Goal: Task Accomplishment & Management: Use online tool/utility

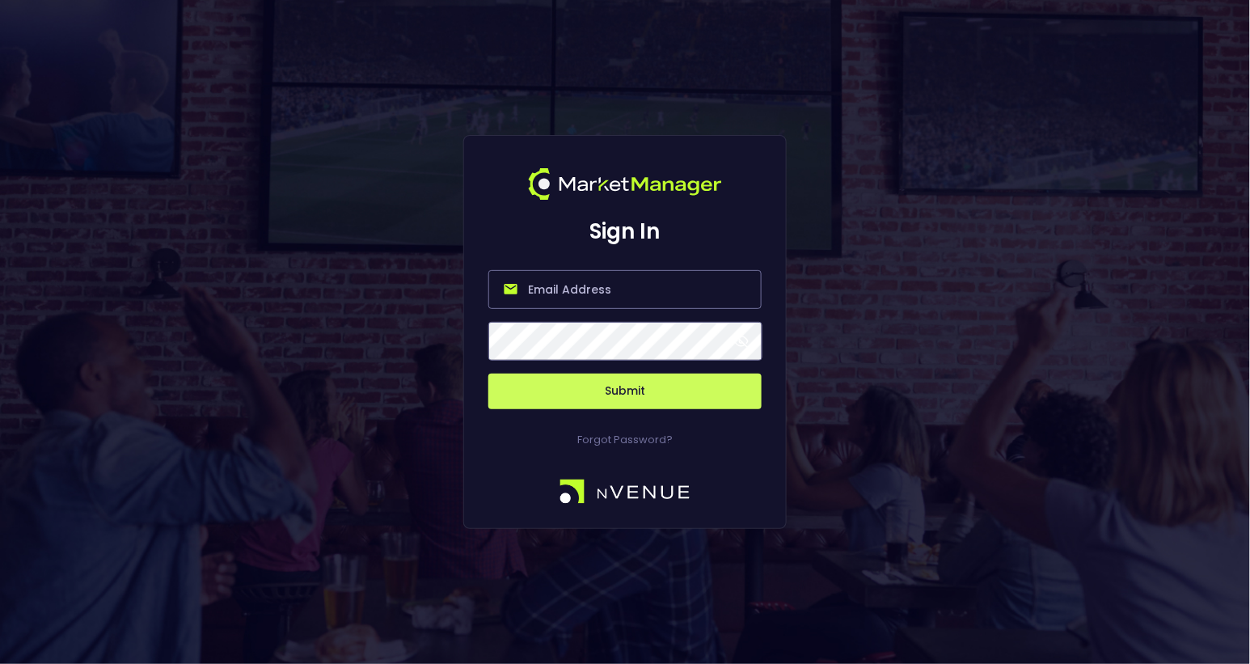
type input "[EMAIL_ADDRESS][DOMAIN_NAME]"
click at [619, 389] on button "Submit" at bounding box center [624, 391] width 273 height 36
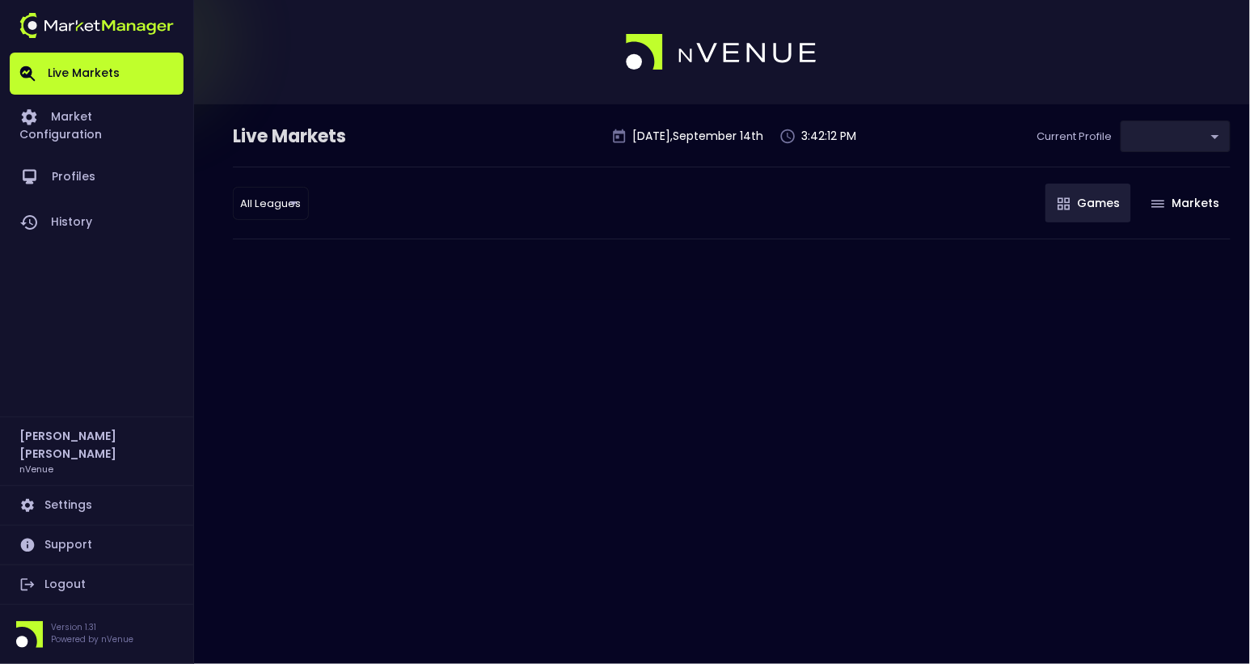
type input "0d810fa5-e353-4d9c-b11d-31f095cae871"
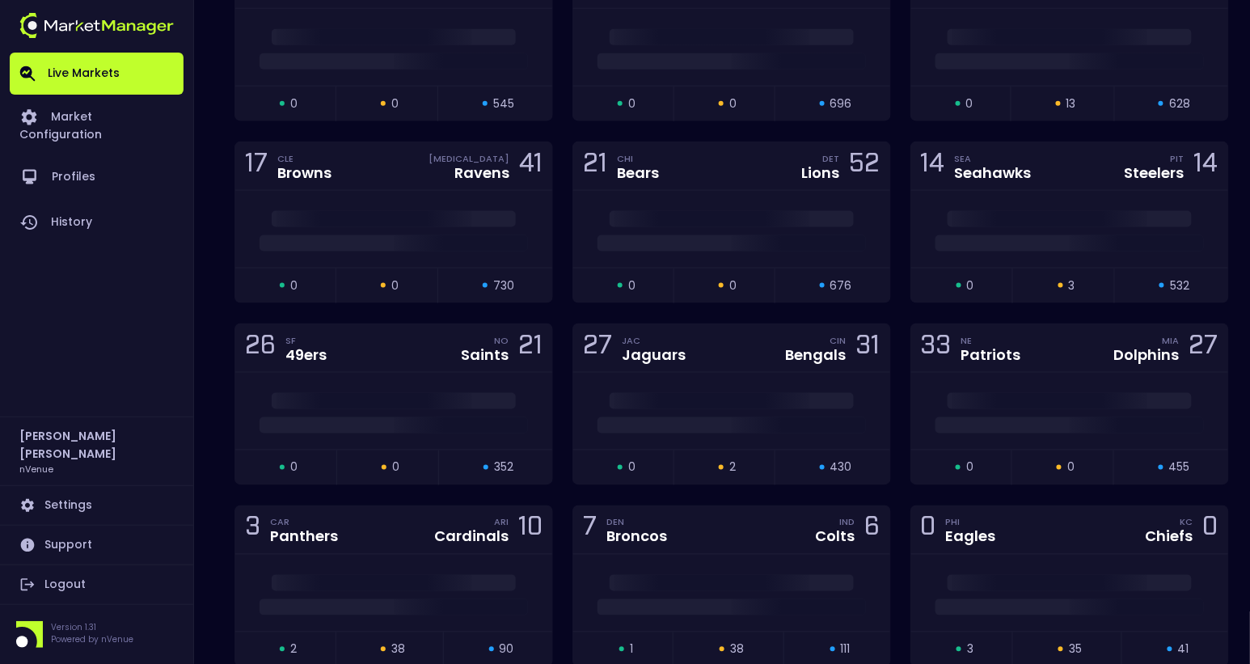
scroll to position [4331, 0]
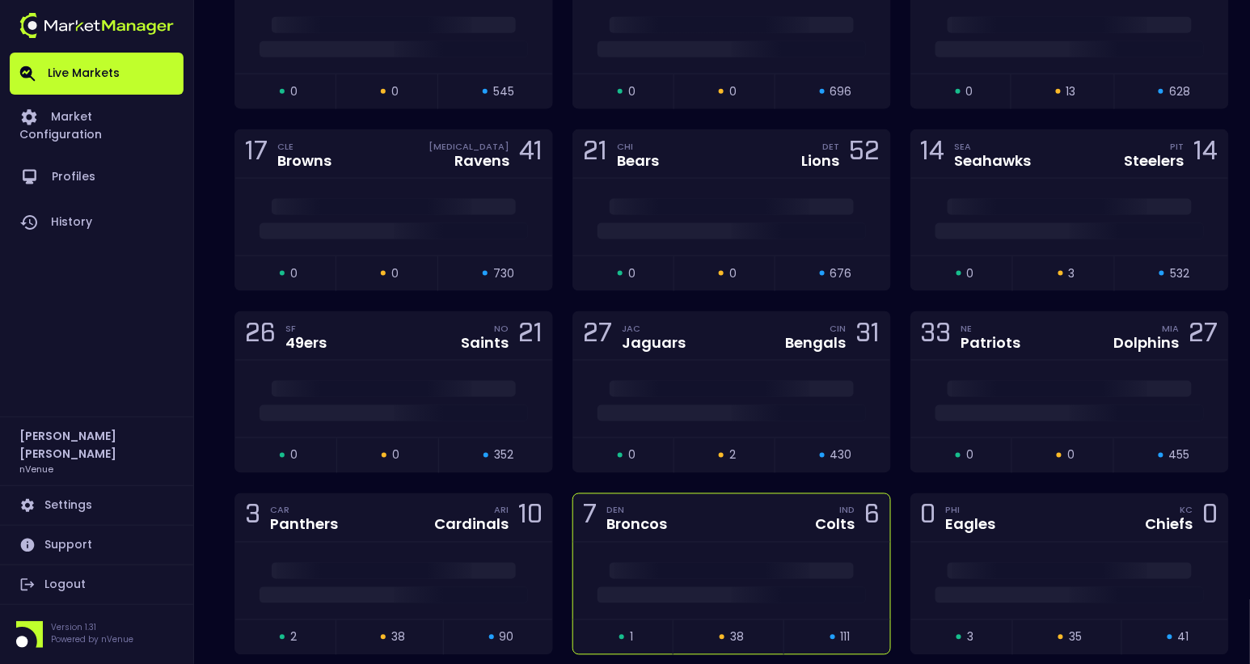
click at [720, 494] on div "7 DEN Broncos IND Colts 6" at bounding box center [731, 518] width 317 height 48
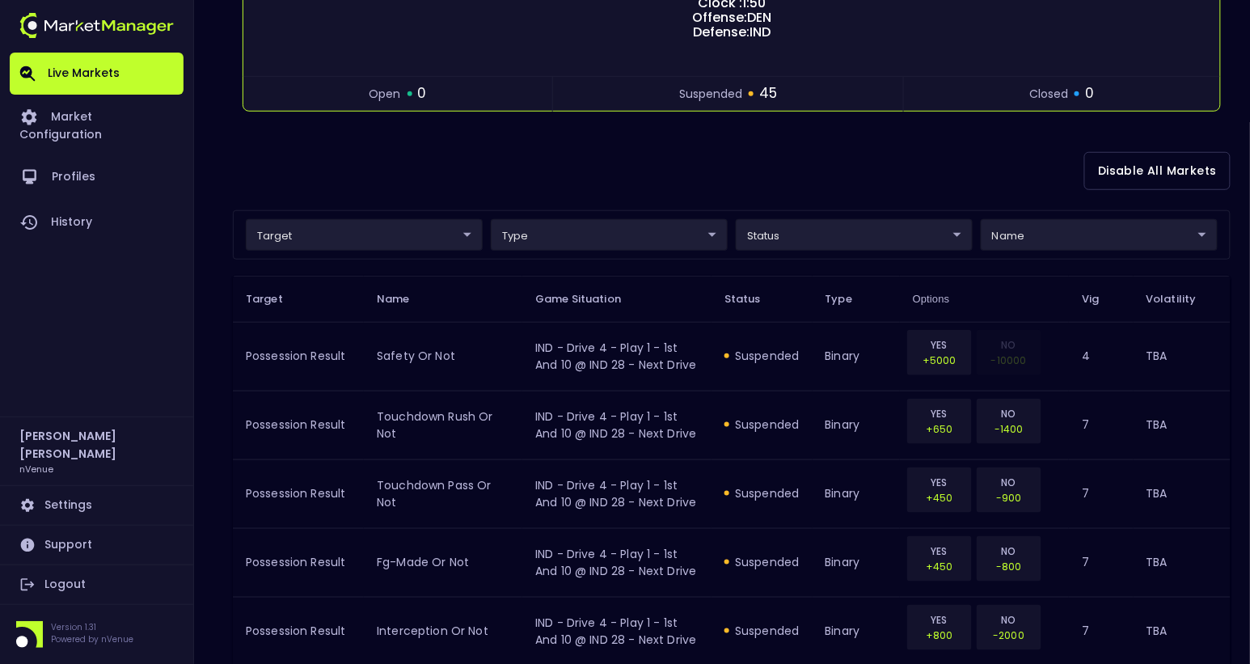
scroll to position [310, 0]
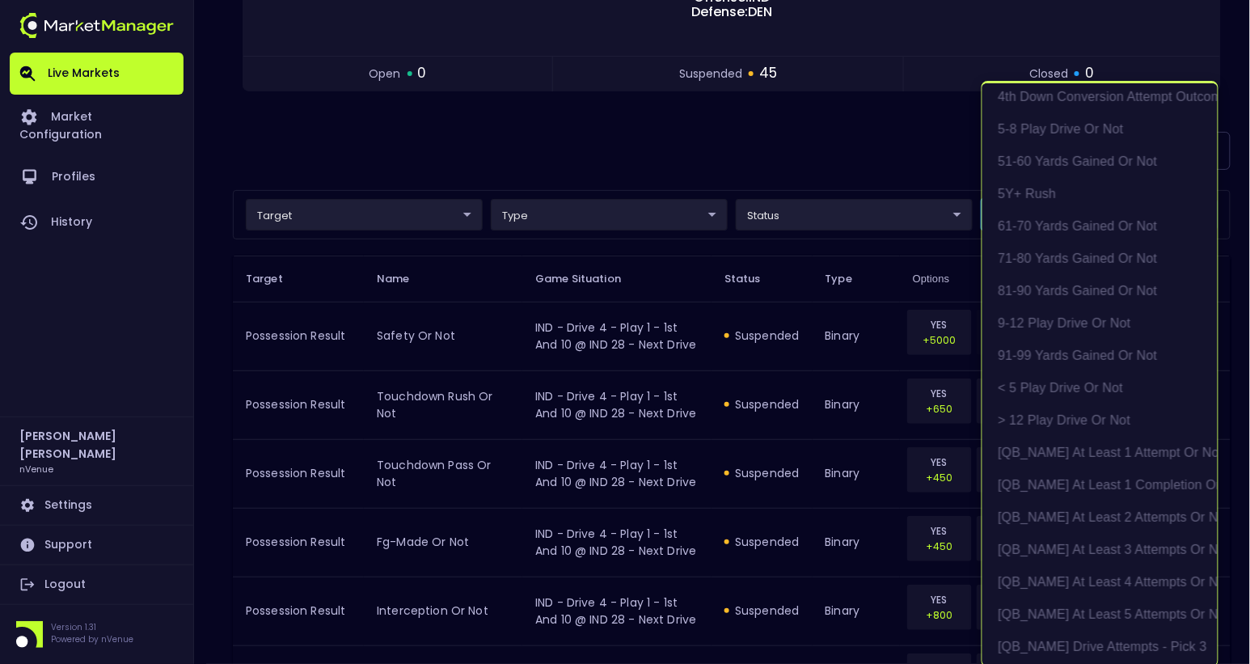
scroll to position [2, 0]
click at [724, 167] on div at bounding box center [625, 332] width 1250 height 664
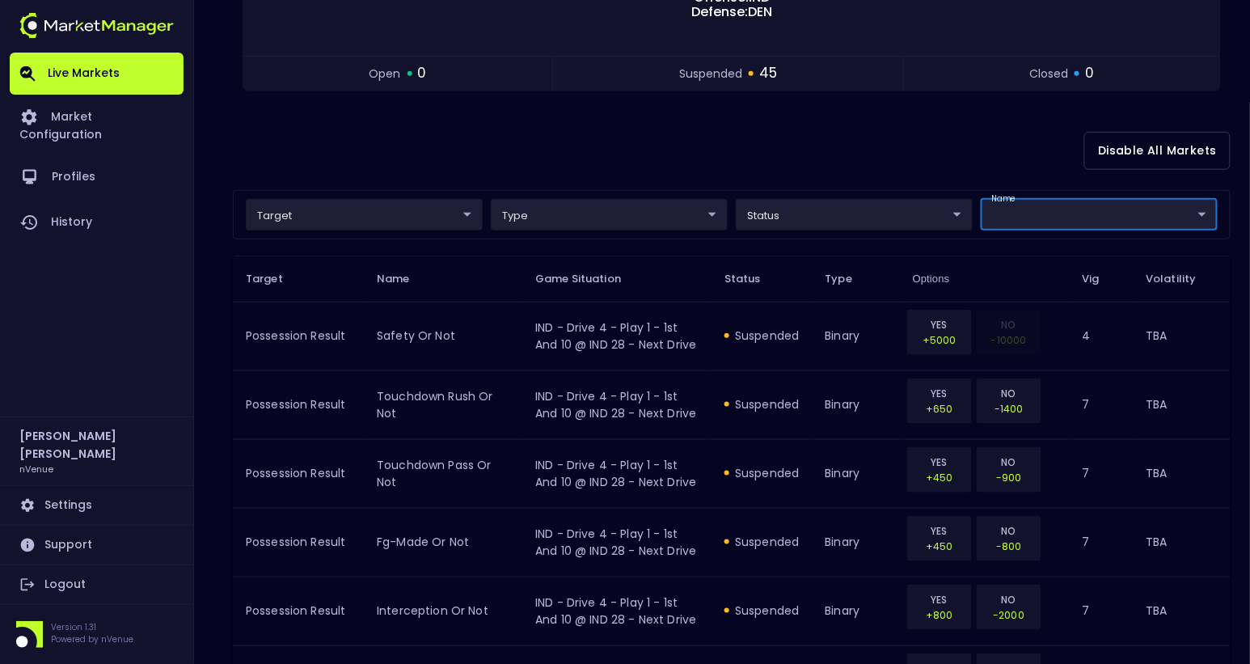
scroll to position [0, 0]
click at [569, 140] on div "Disable All Markets" at bounding box center [731, 151] width 997 height 78
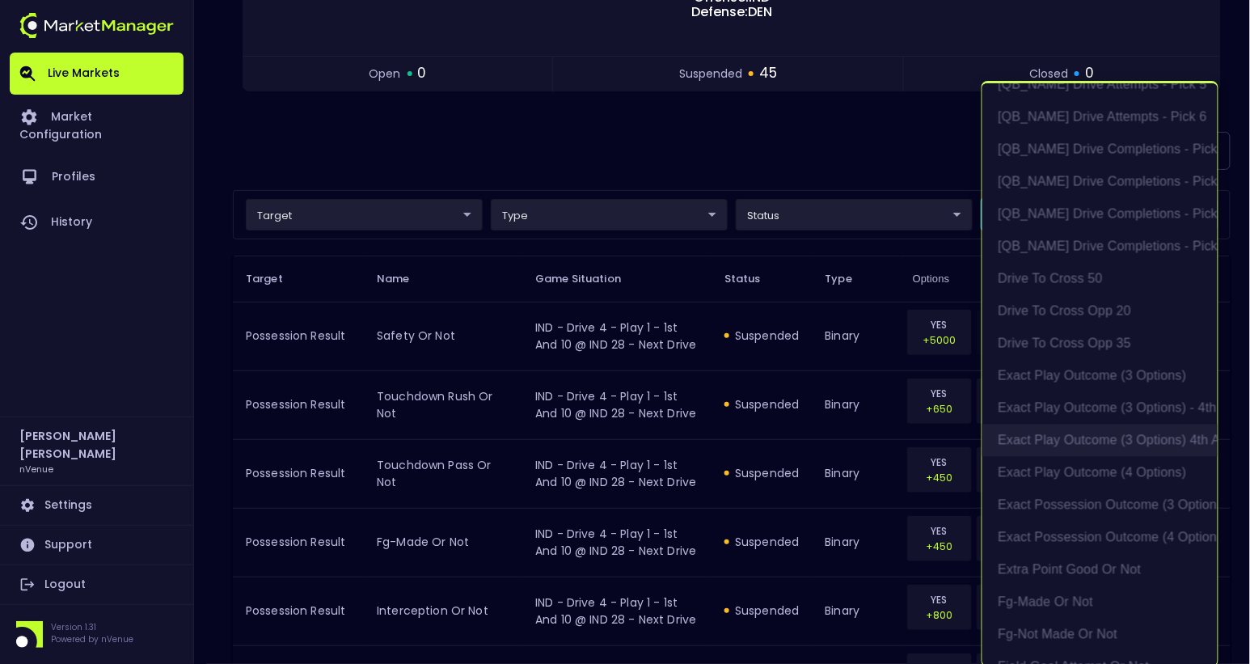
scroll to position [965, 0]
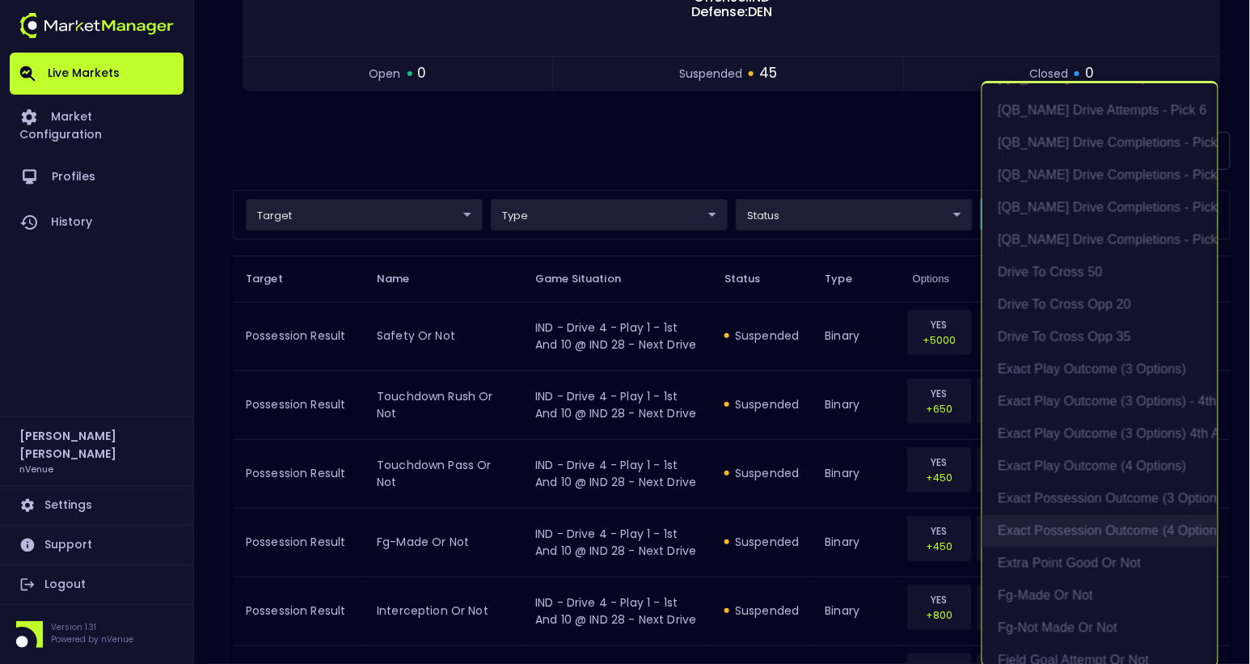
click at [1094, 529] on li "exact possession outcome (4 options)" at bounding box center [1099, 531] width 235 height 32
type input "Possession Result"
type input "group"
type input "exact possession outcome (4 options)"
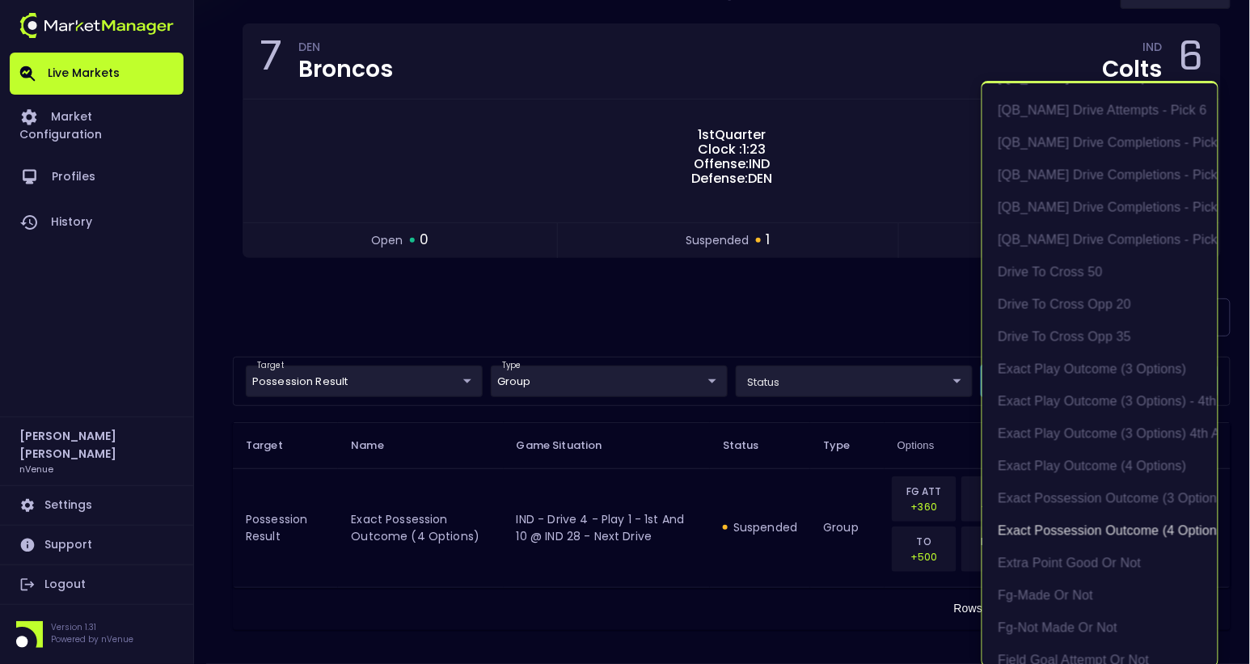
scroll to position [2, 0]
click at [541, 281] on div at bounding box center [625, 332] width 1250 height 664
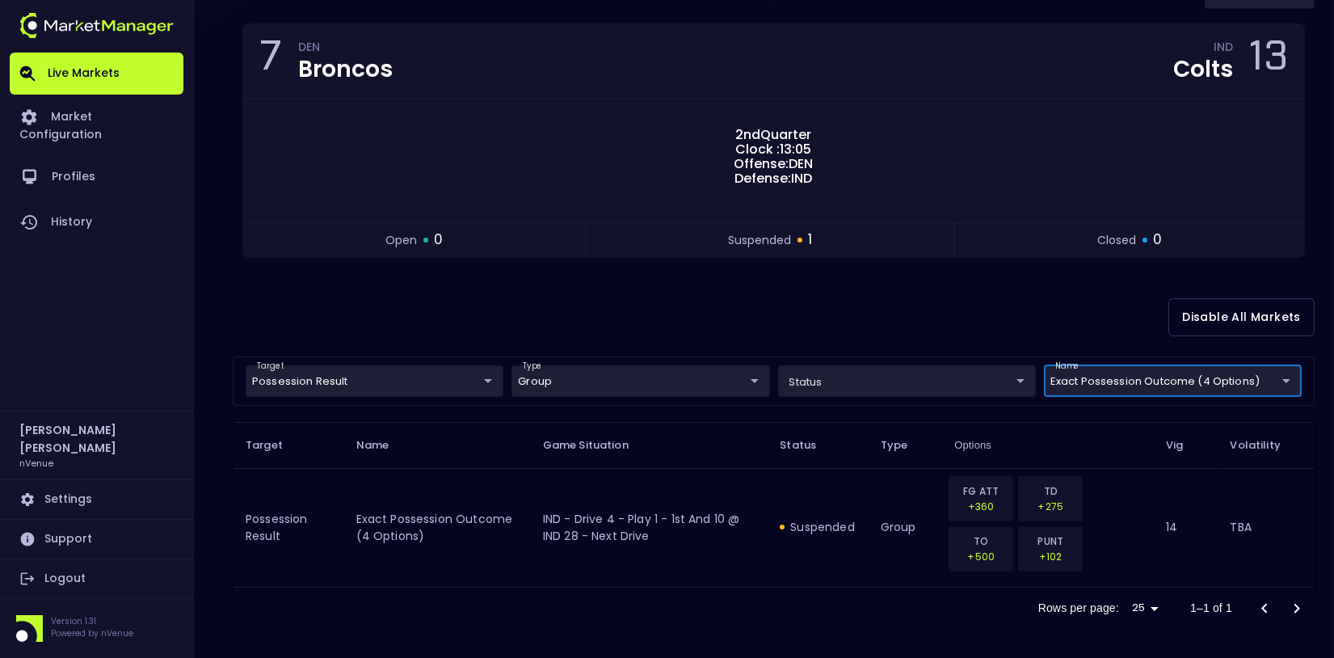
scroll to position [33, 0]
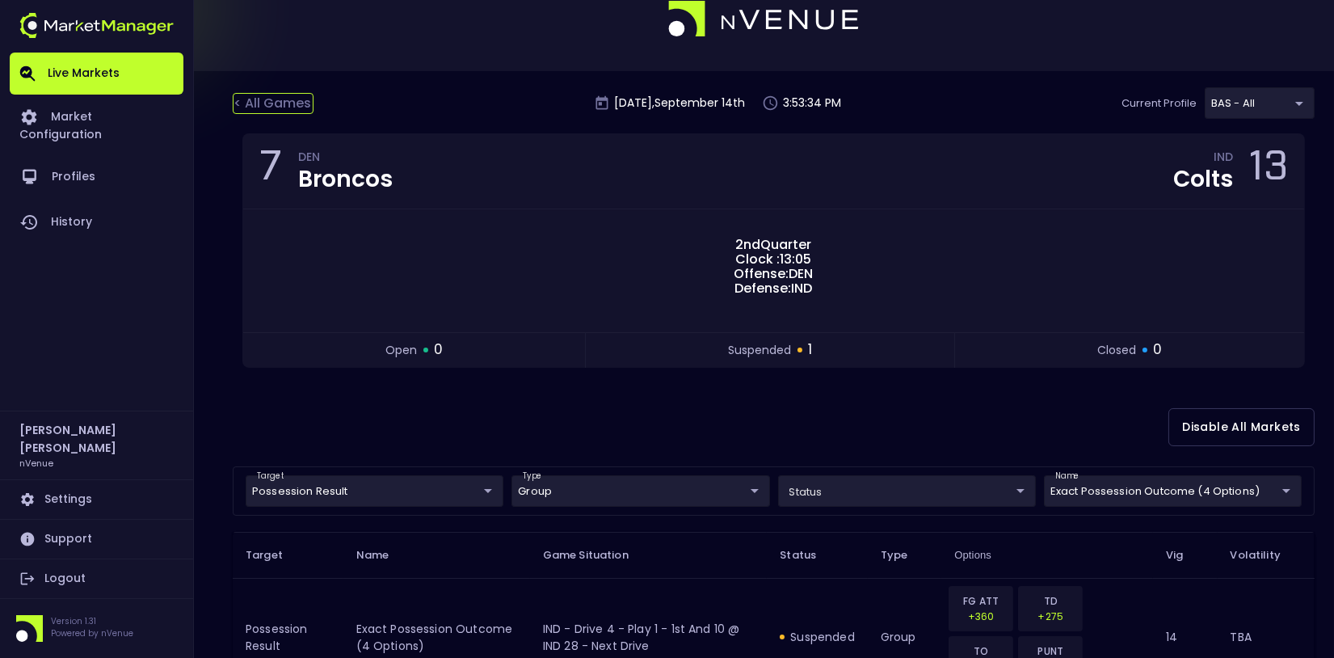
click at [274, 109] on div "< All Games" at bounding box center [273, 103] width 81 height 21
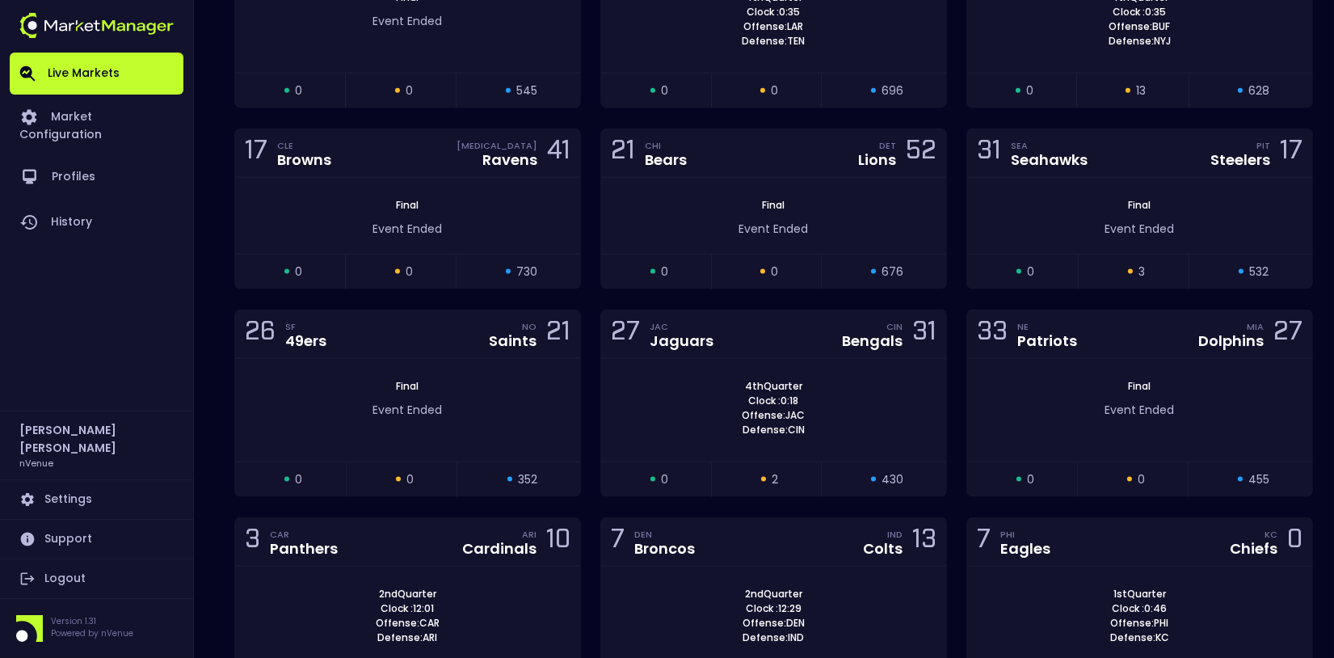
scroll to position [4357, 0]
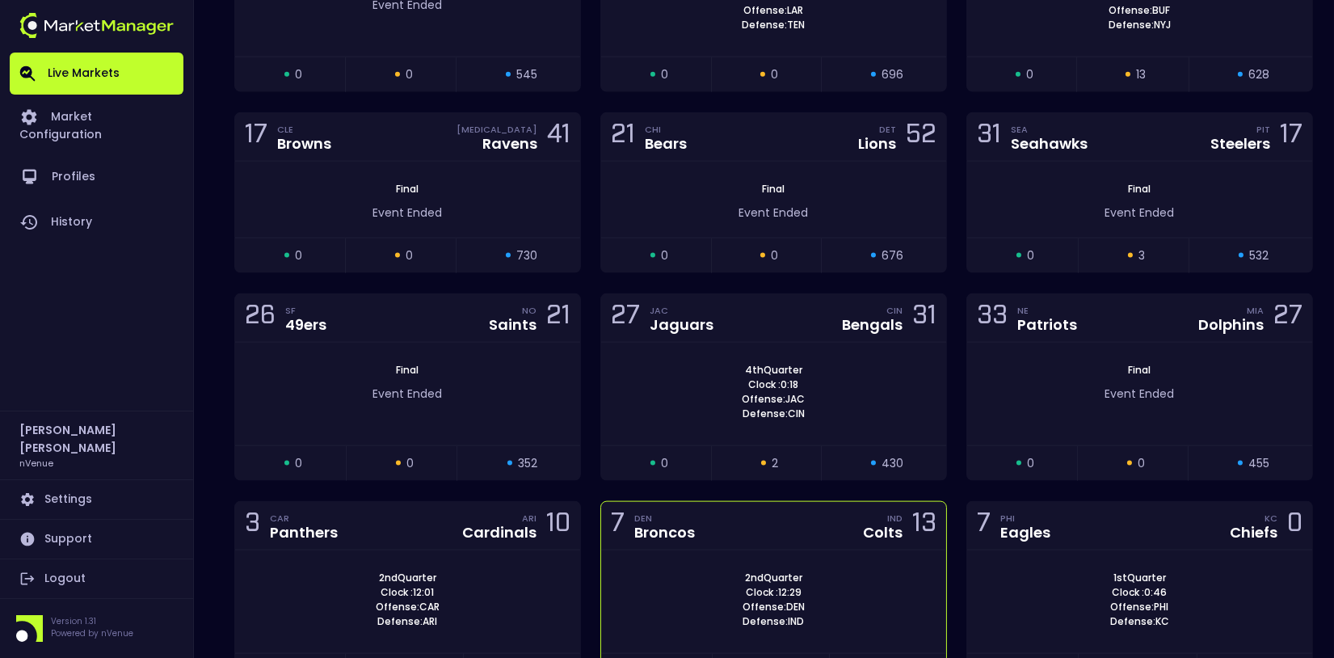
click at [728, 502] on div "7 DEN Broncos IND Colts 13" at bounding box center [773, 526] width 345 height 48
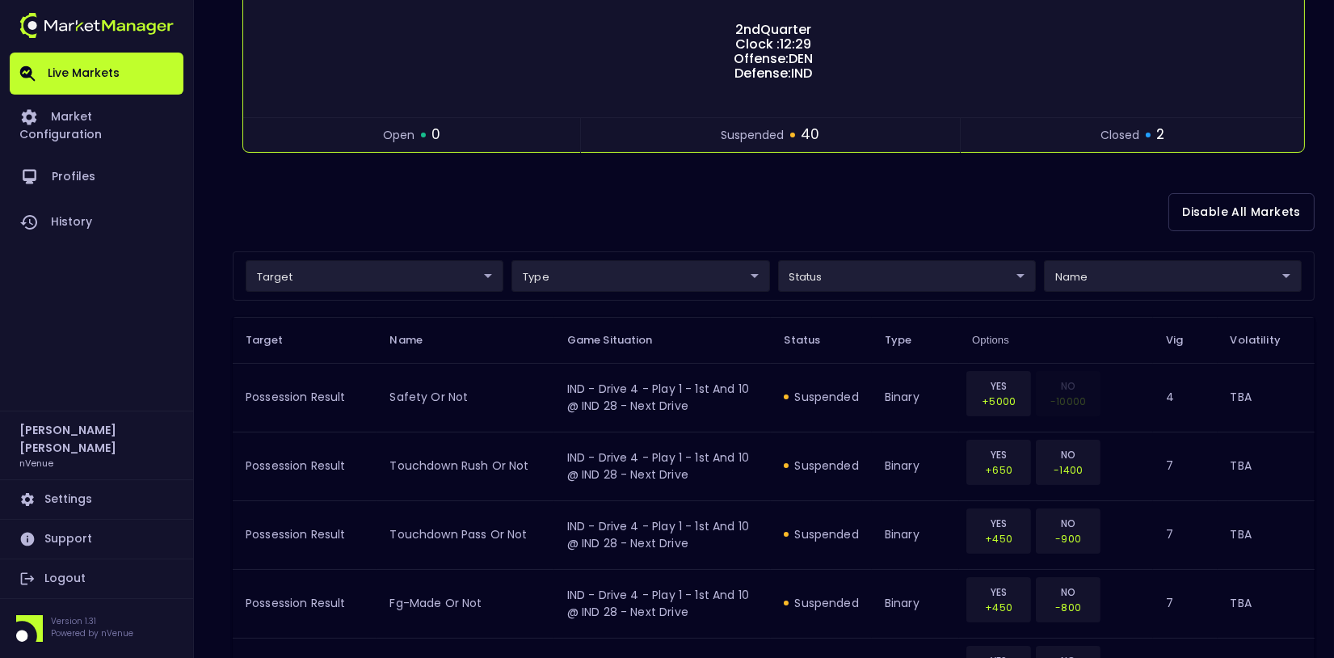
scroll to position [249, 0]
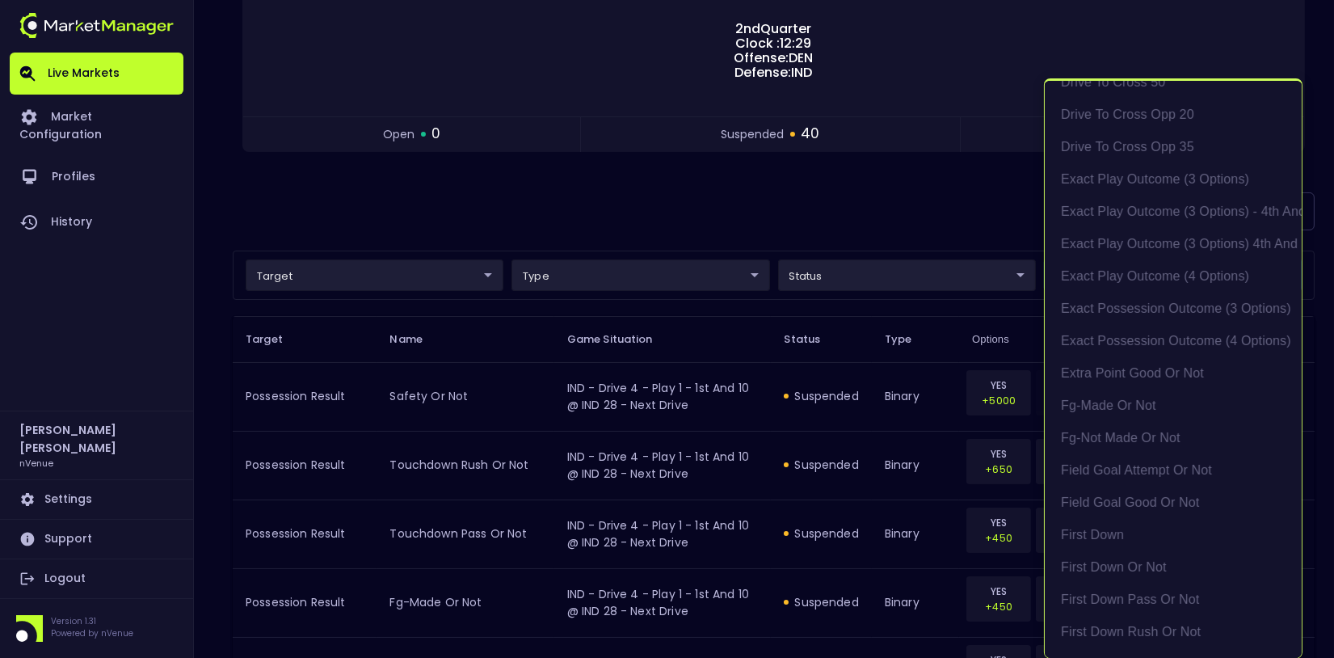
scroll to position [1148, 0]
click at [1157, 347] on li "exact possession outcome (4 options)" at bounding box center [1173, 346] width 257 height 32
type input "Possession Result"
type input "group"
type input "exact possession outcome (4 options)"
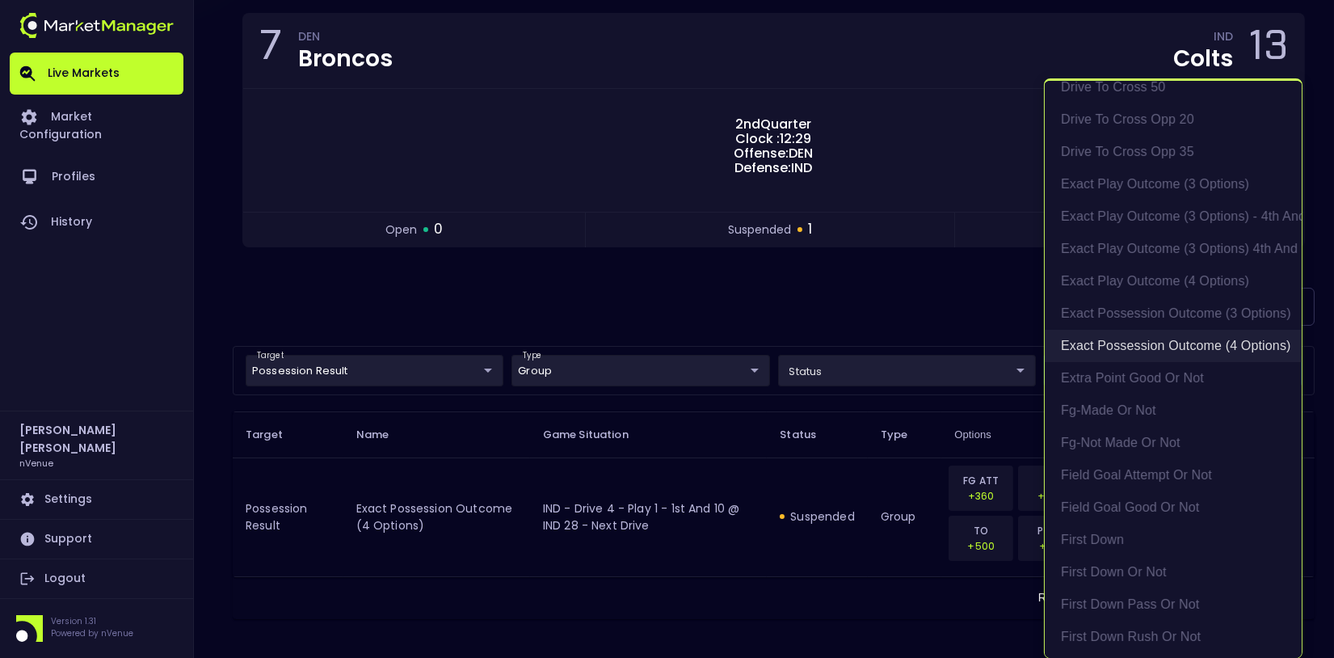
scroll to position [149, 0]
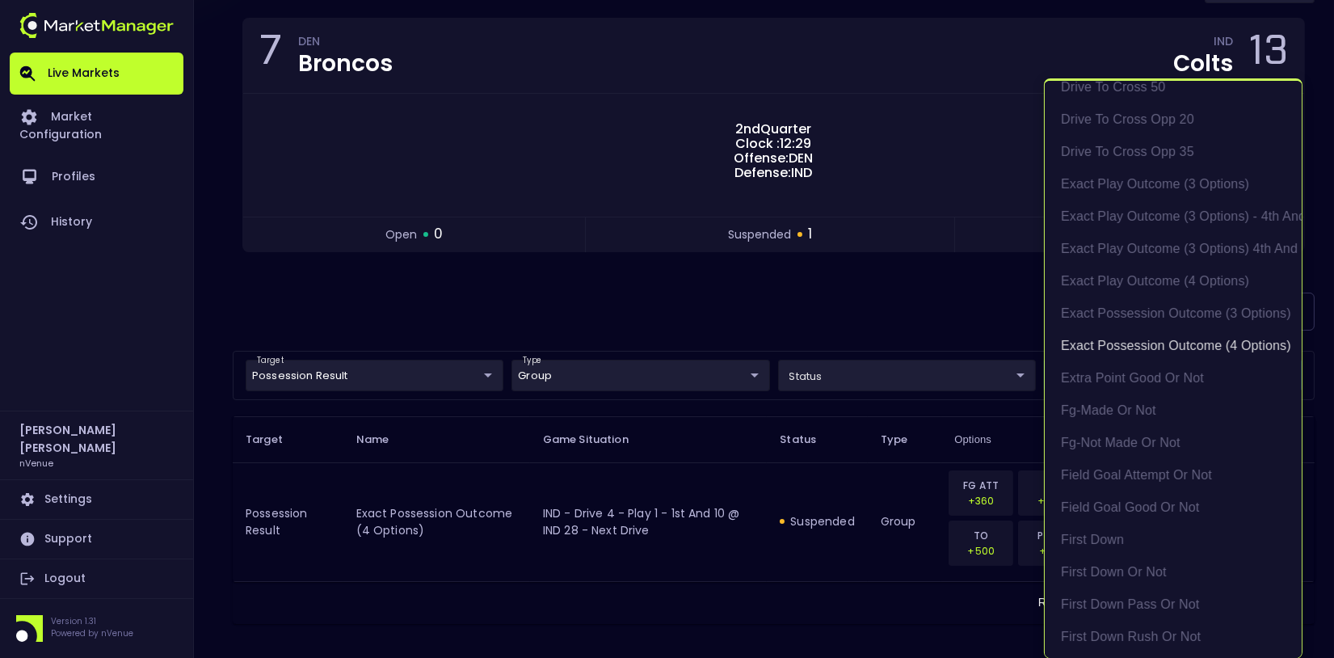
click at [712, 299] on div at bounding box center [667, 329] width 1334 height 658
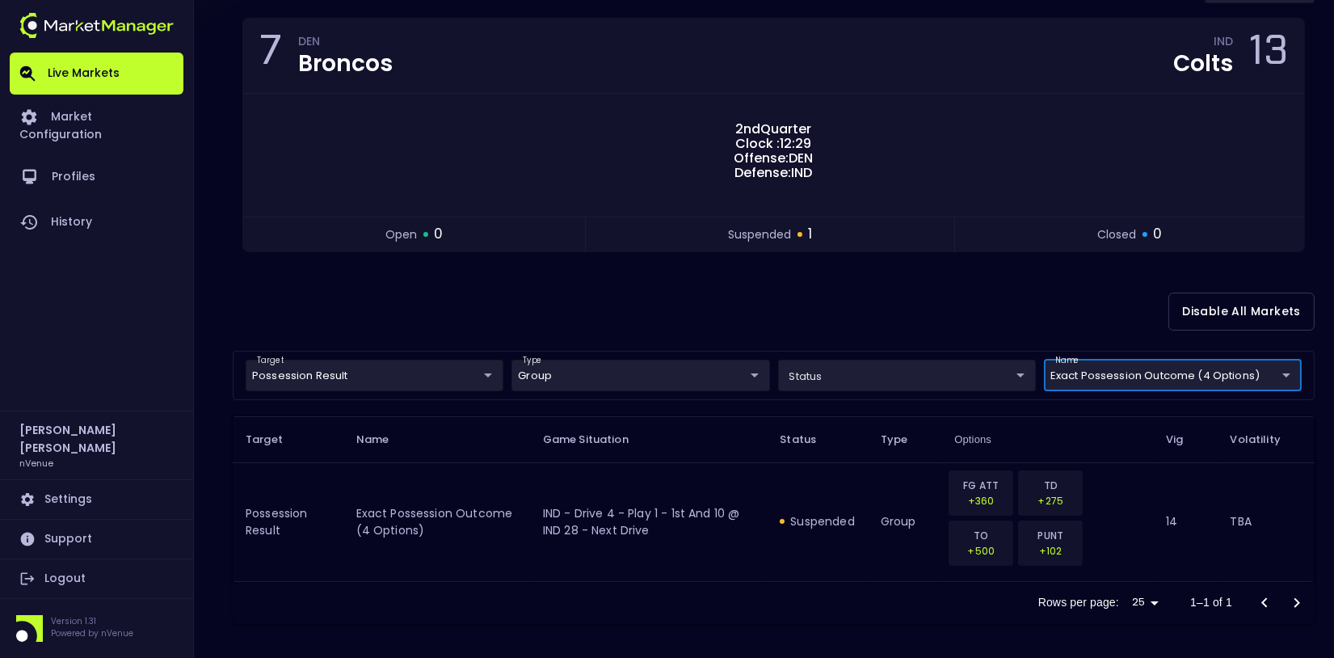
scroll to position [0, 0]
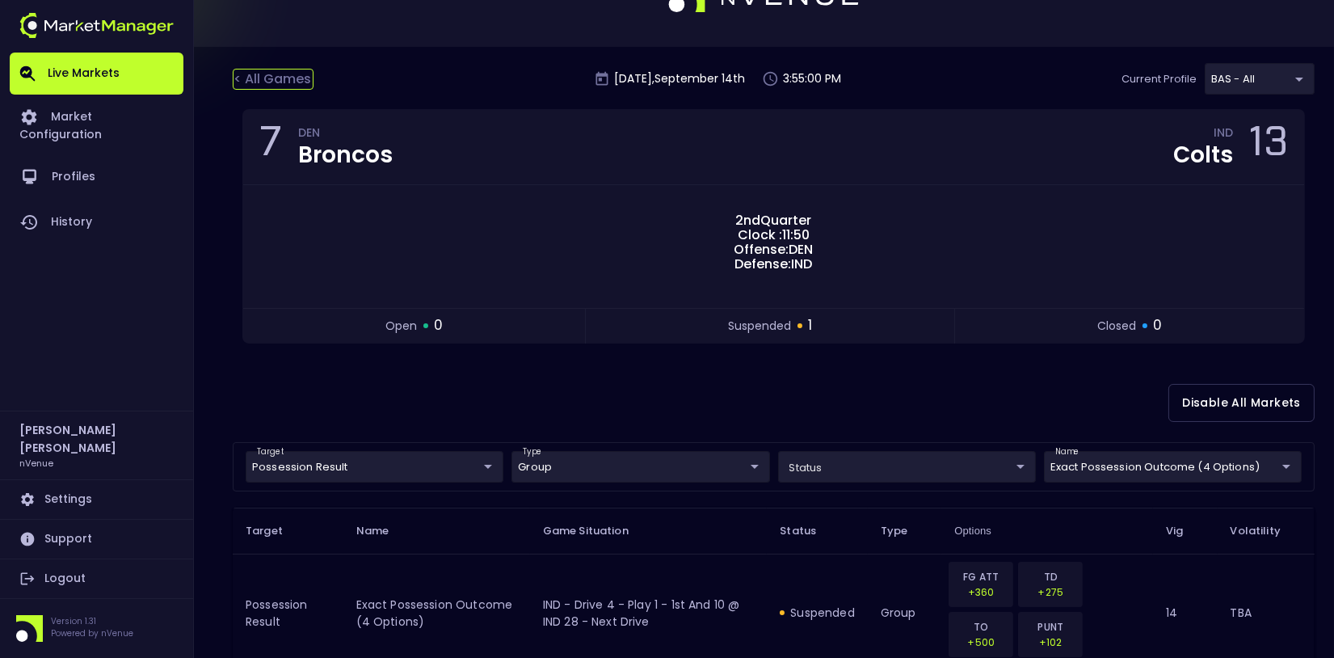
click at [272, 84] on div "< All Games" at bounding box center [273, 79] width 81 height 21
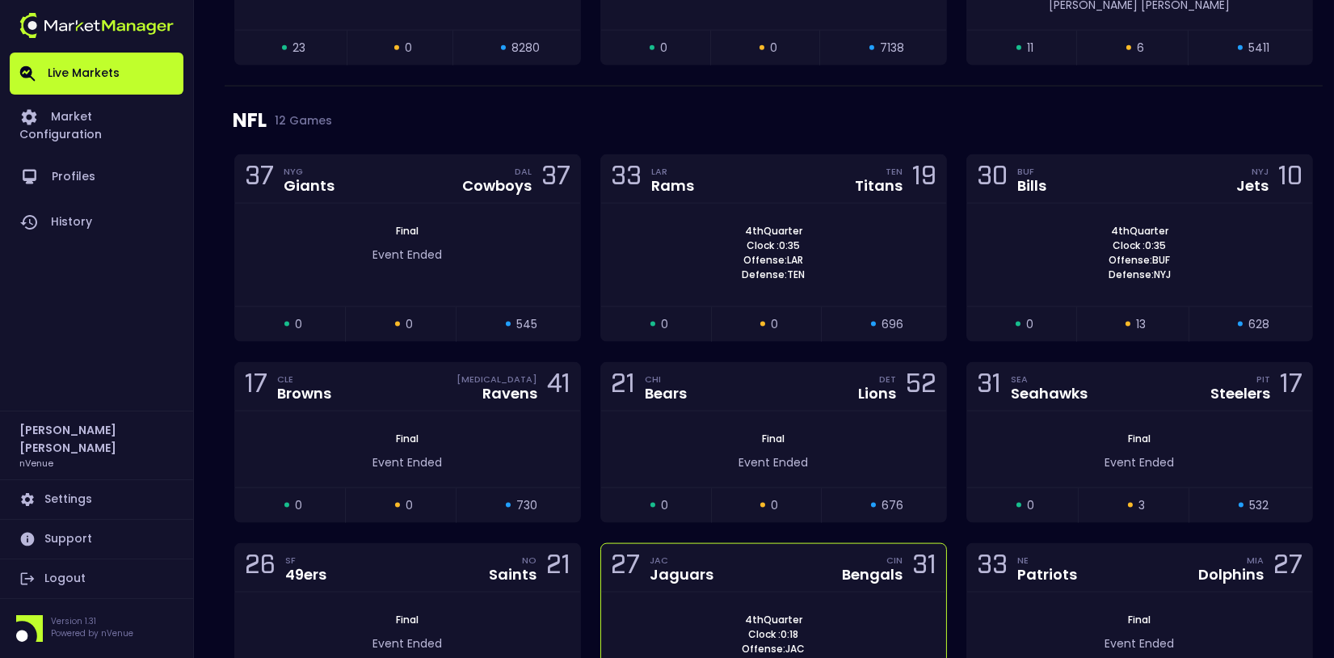
scroll to position [4623, 0]
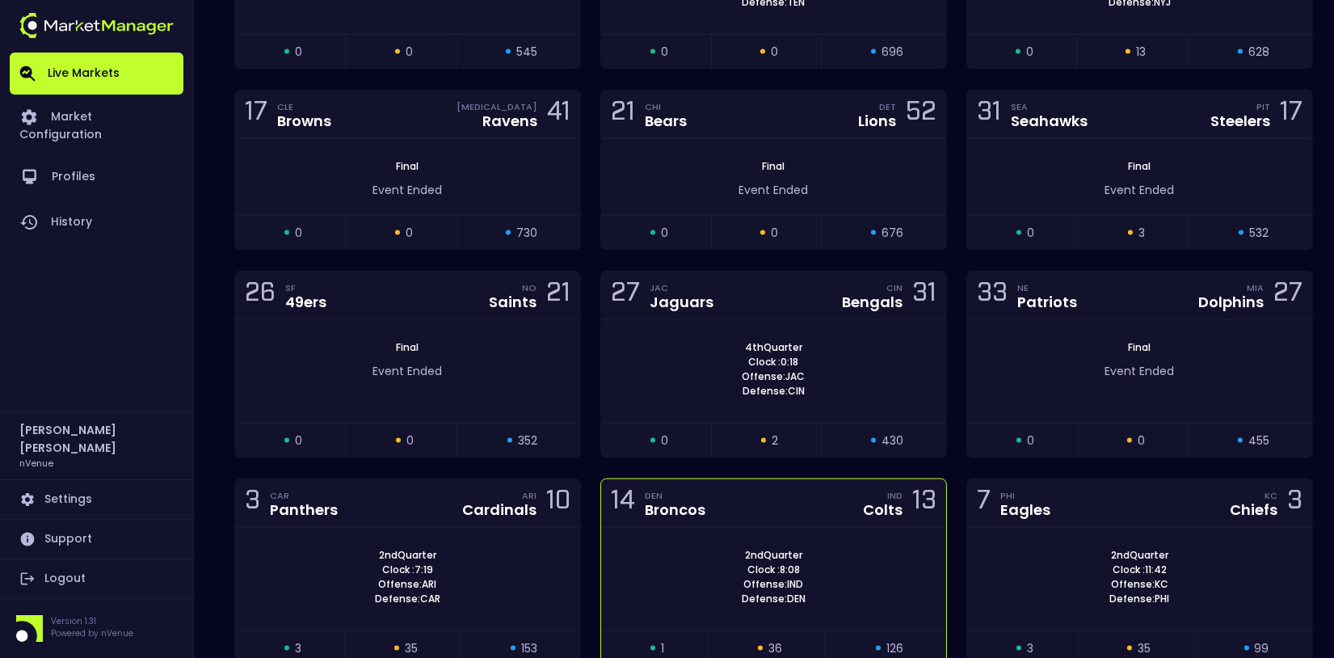
click at [762, 528] on div "2nd Quarter Clock : 8:08 Offense: IND Defense: DEN" at bounding box center [773, 579] width 345 height 103
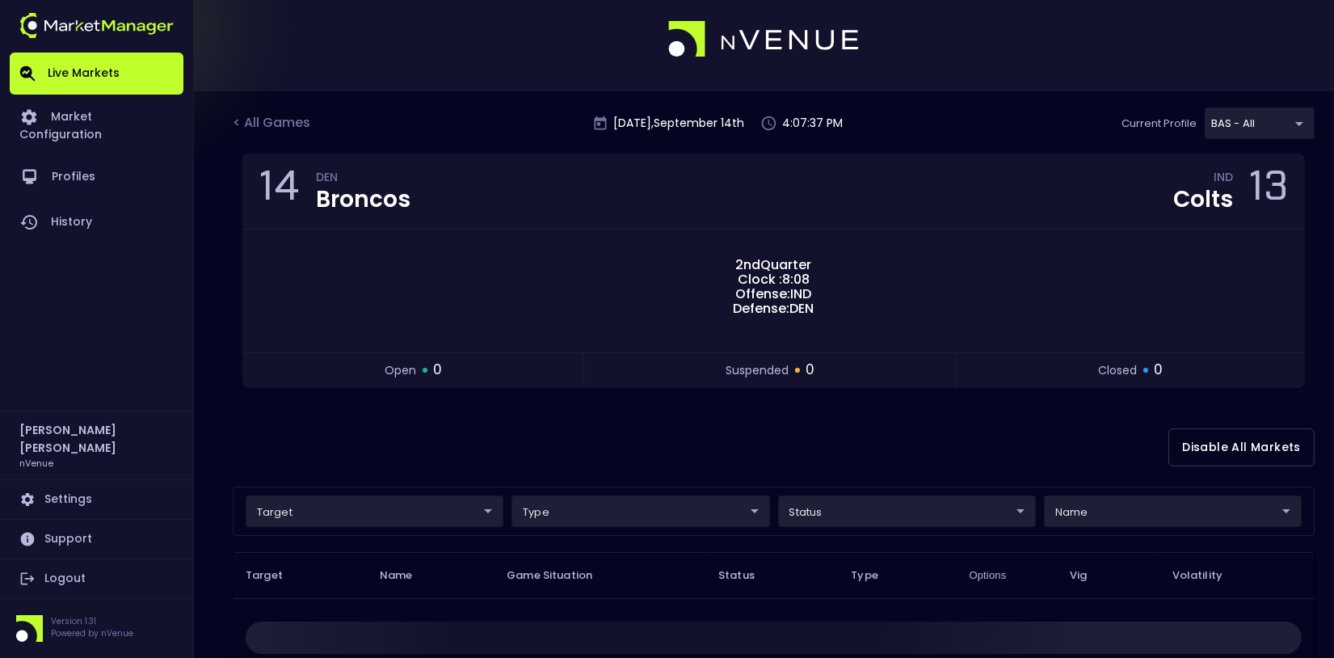
scroll to position [0, 0]
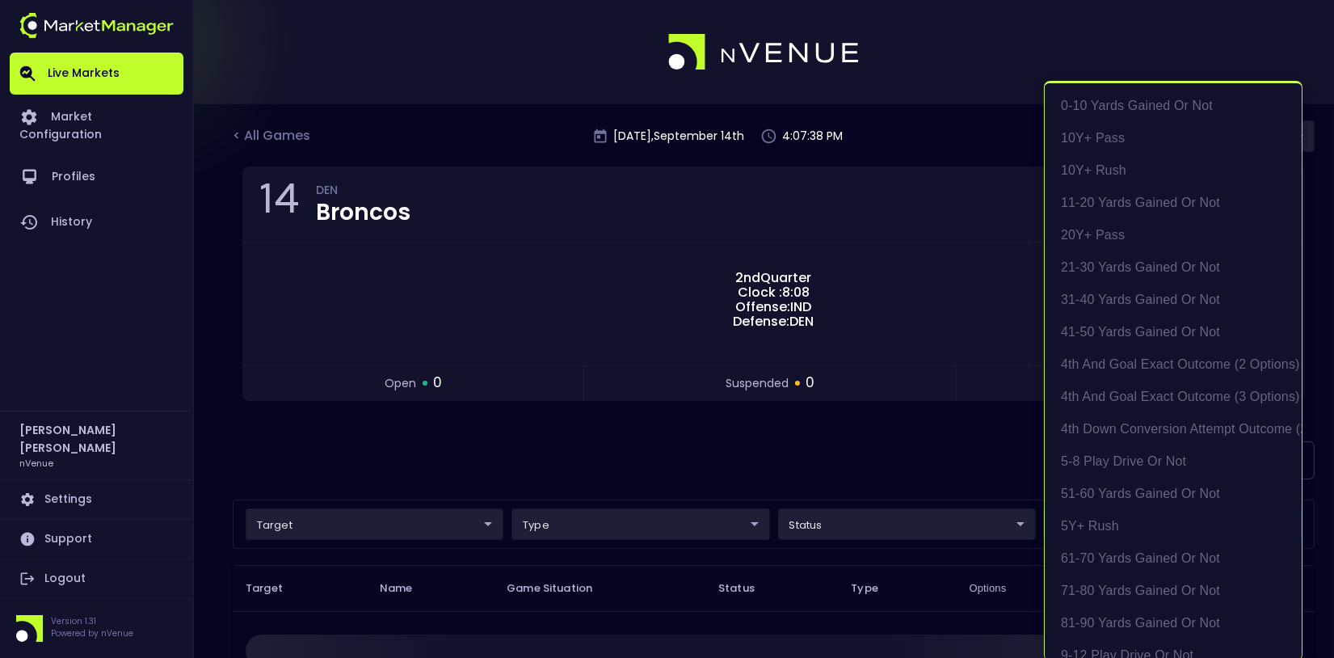
click at [1150, 522] on body "Live Markets Market Configuration Profiles History [PERSON_NAME] nVenue Setting…" at bounding box center [667, 505] width 1334 height 1010
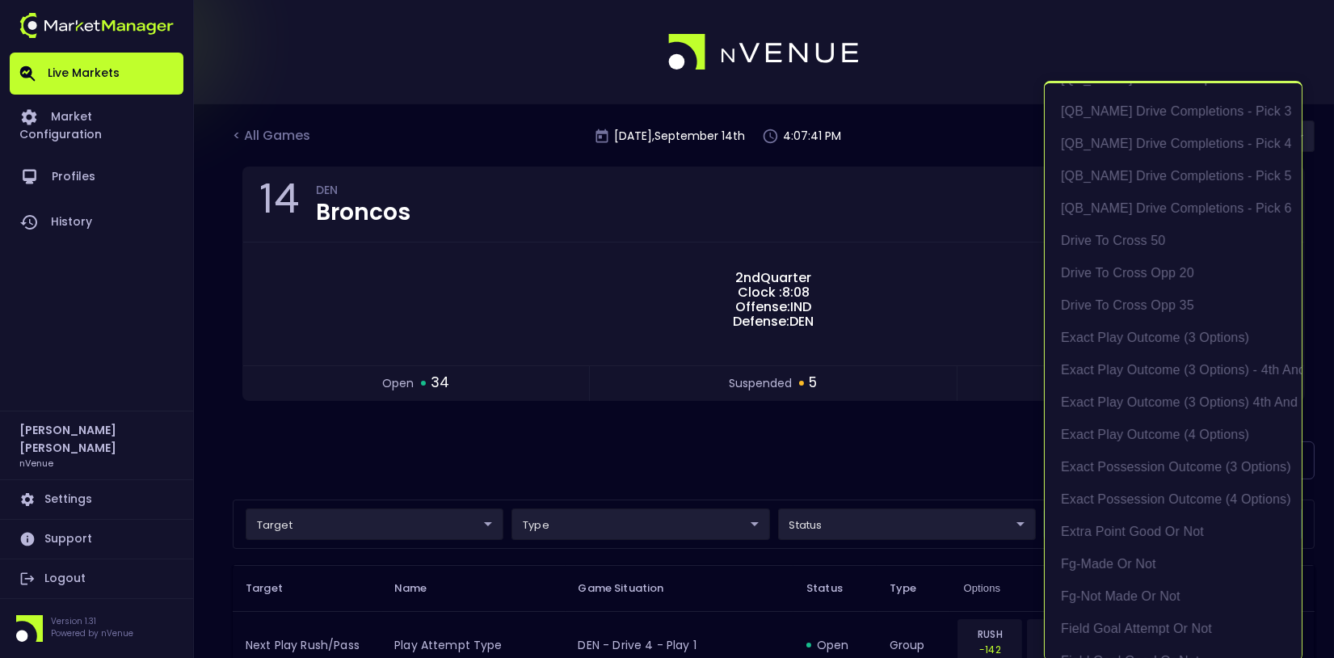
scroll to position [1010, 0]
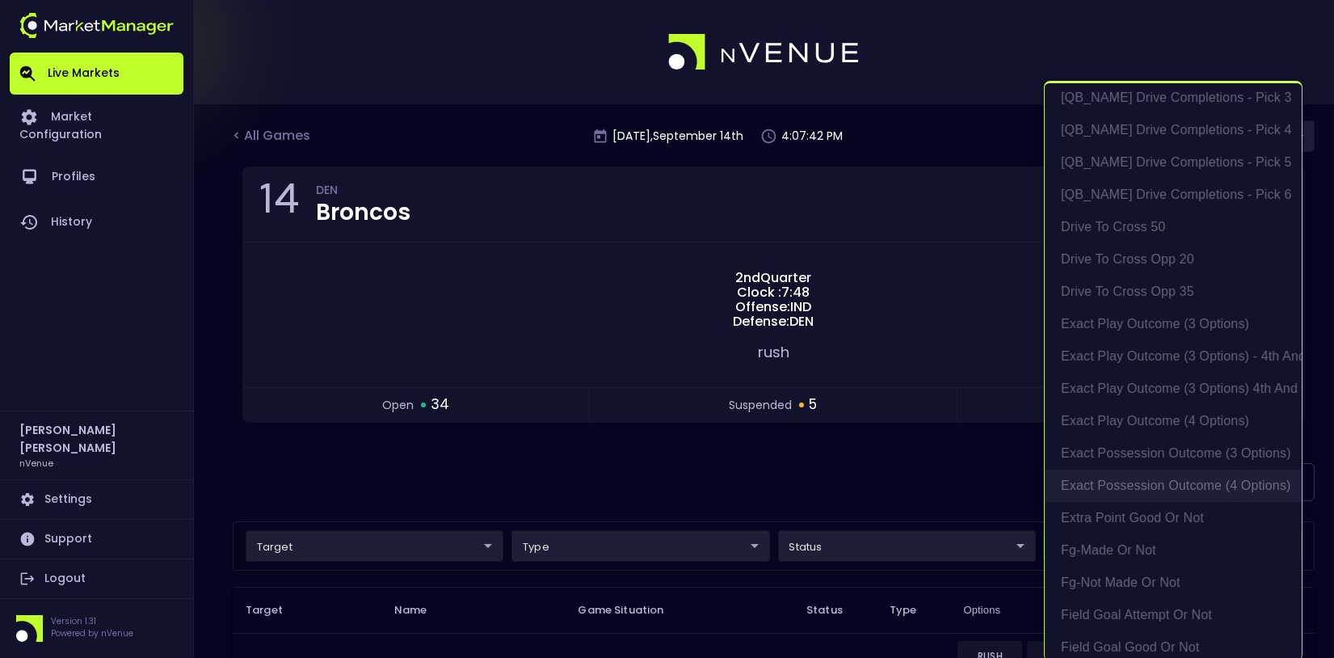
click at [1158, 489] on li "exact possession outcome (4 options)" at bounding box center [1173, 486] width 257 height 32
type input "Possession Result"
type input "group"
type input "exact possession outcome (4 options)"
click at [882, 478] on div at bounding box center [667, 329] width 1334 height 658
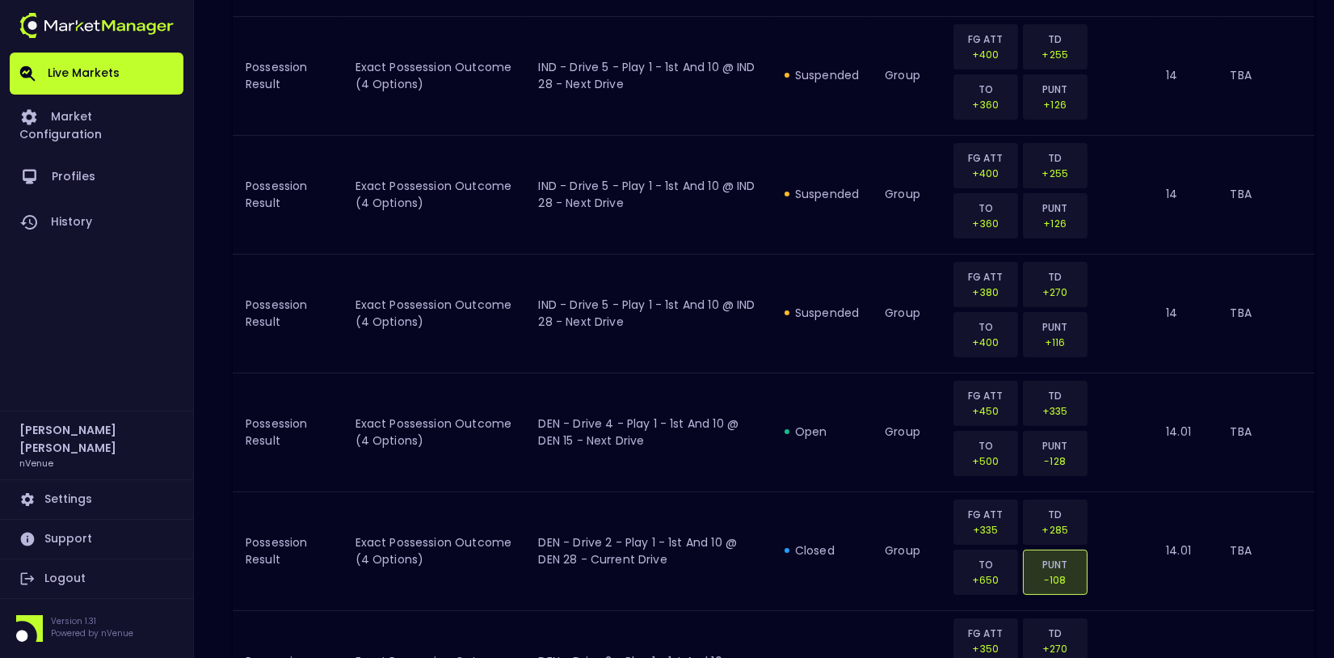
scroll to position [619, 0]
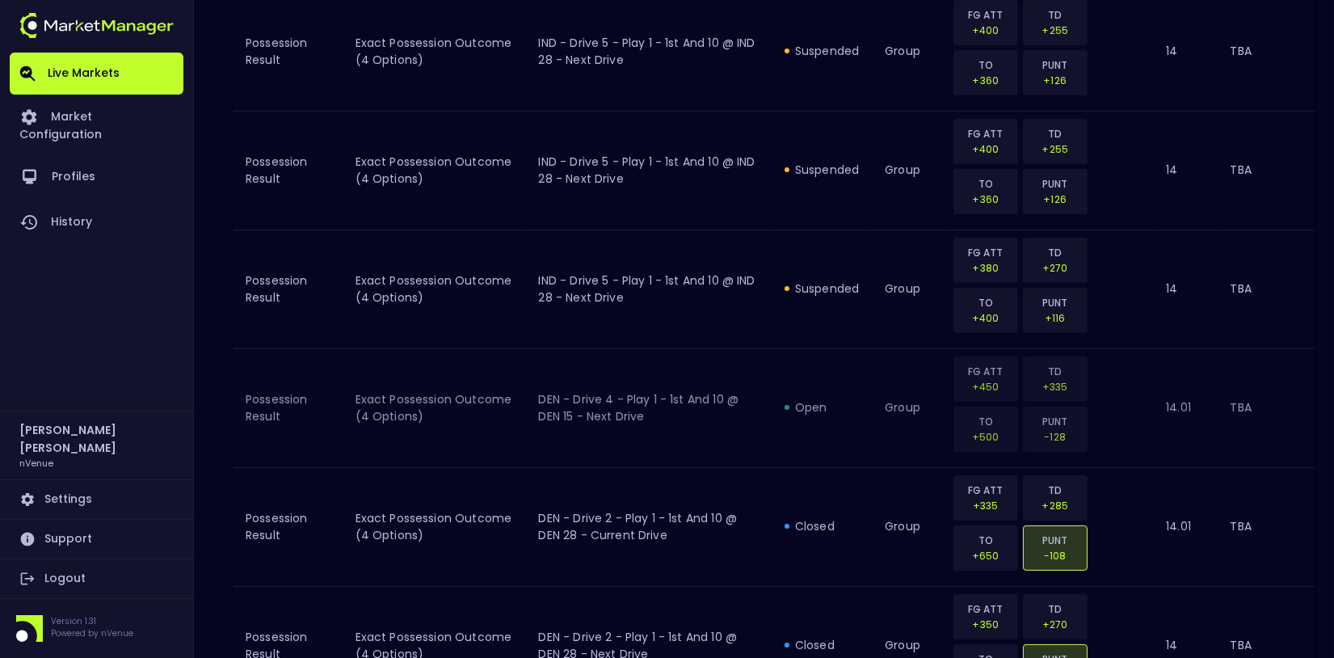
click at [631, 393] on td "DEN - Drive 4 - Play 1 - 1st and 10 @ DEN 15 - Next Drive" at bounding box center [649, 407] width 246 height 119
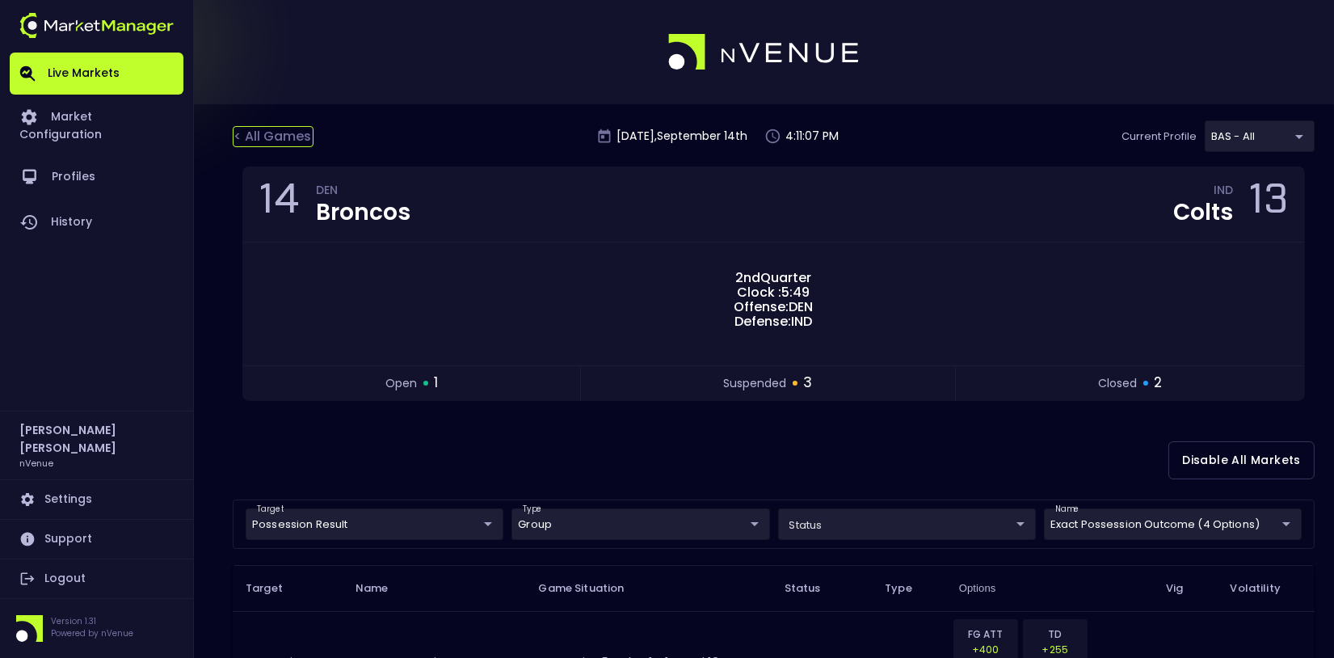
click at [263, 136] on div "< All Games" at bounding box center [273, 136] width 81 height 21
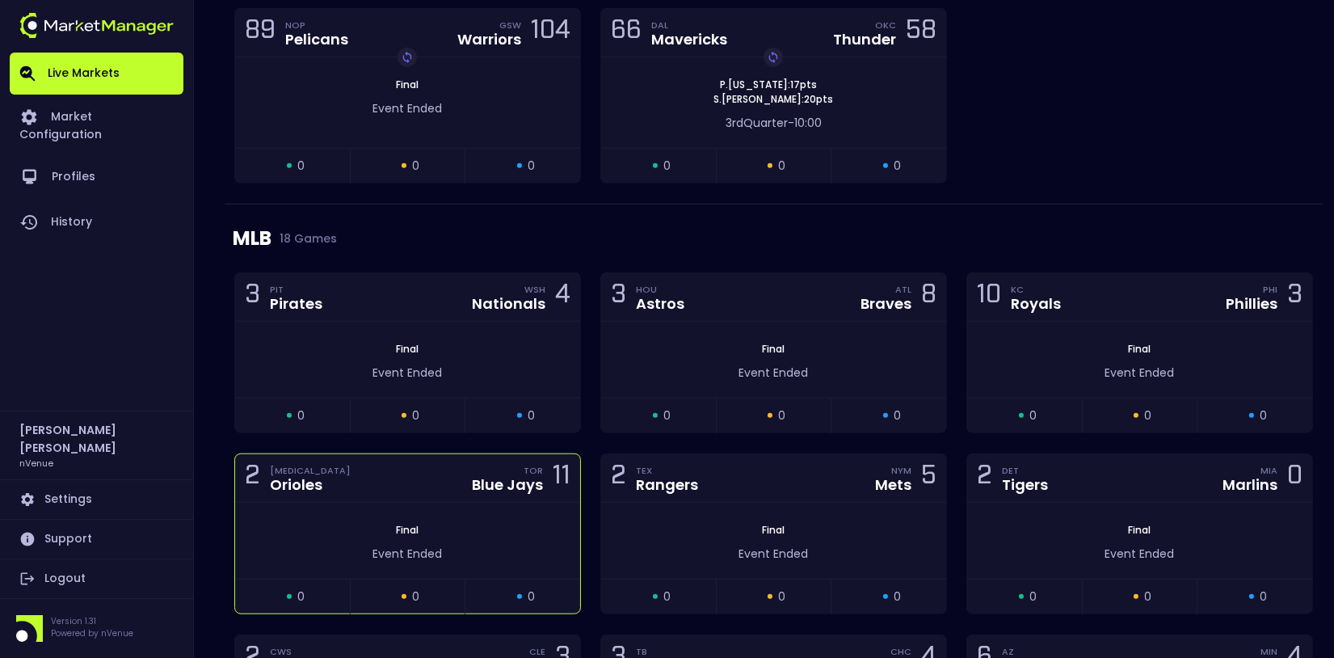
scroll to position [3084, 0]
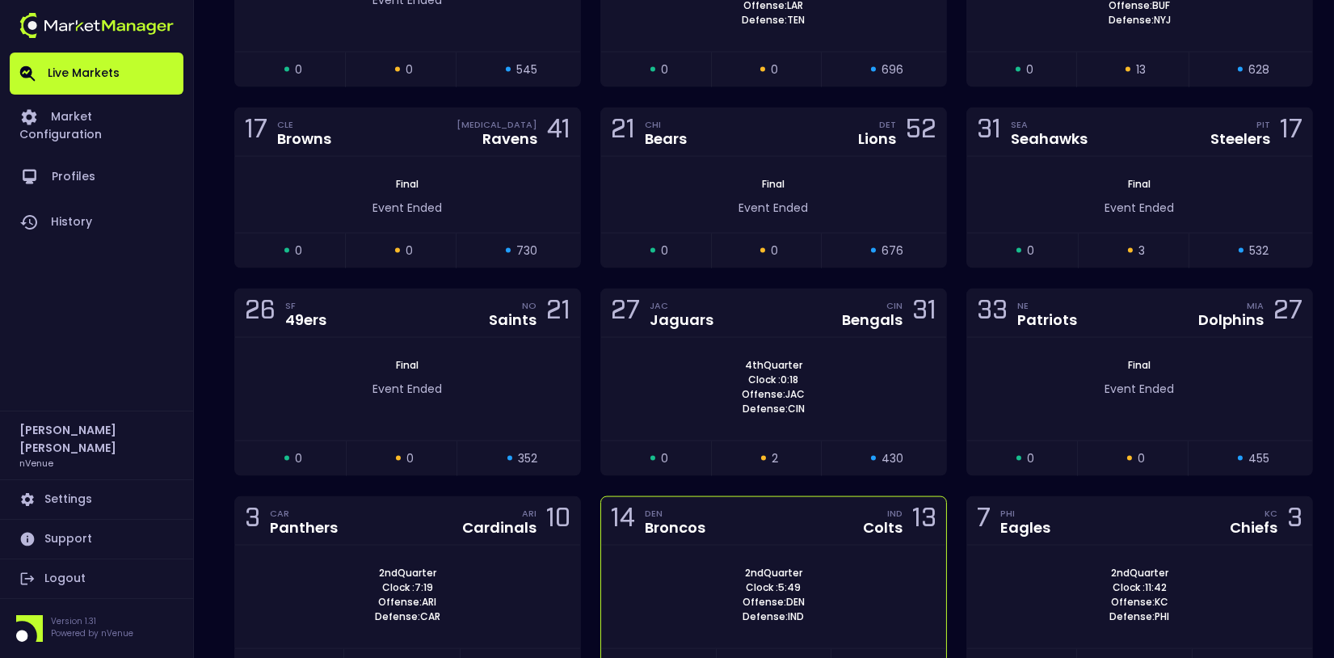
click at [744, 497] on div "14 DEN Broncos IND Colts 13" at bounding box center [773, 521] width 345 height 48
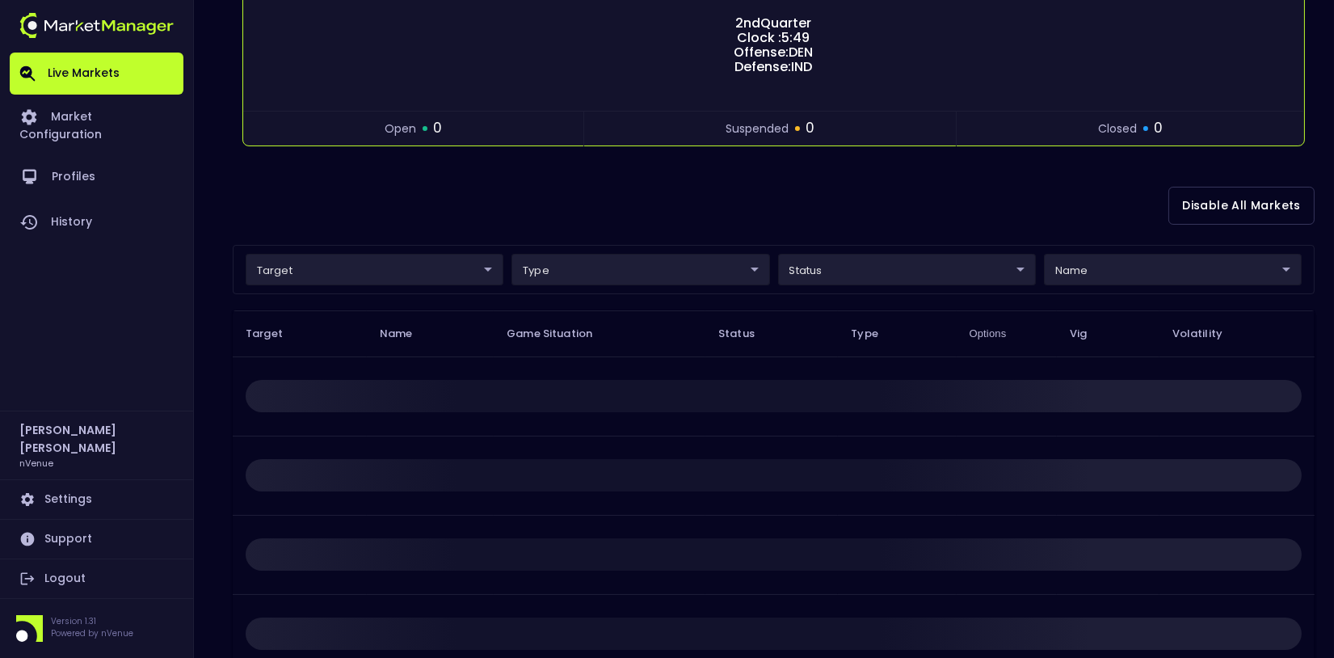
scroll to position [302, 0]
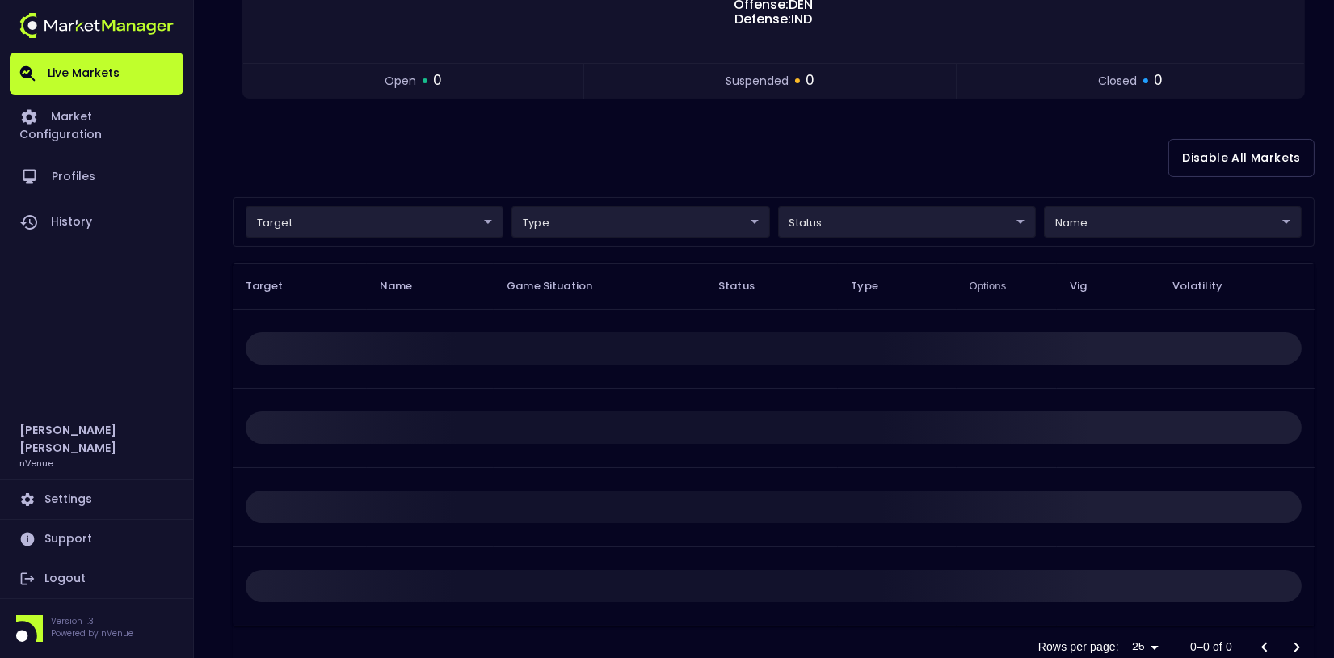
click at [1091, 217] on body "Live Markets Market Configuration Profiles History [PERSON_NAME] nVenue Setting…" at bounding box center [667, 203] width 1334 height 1010
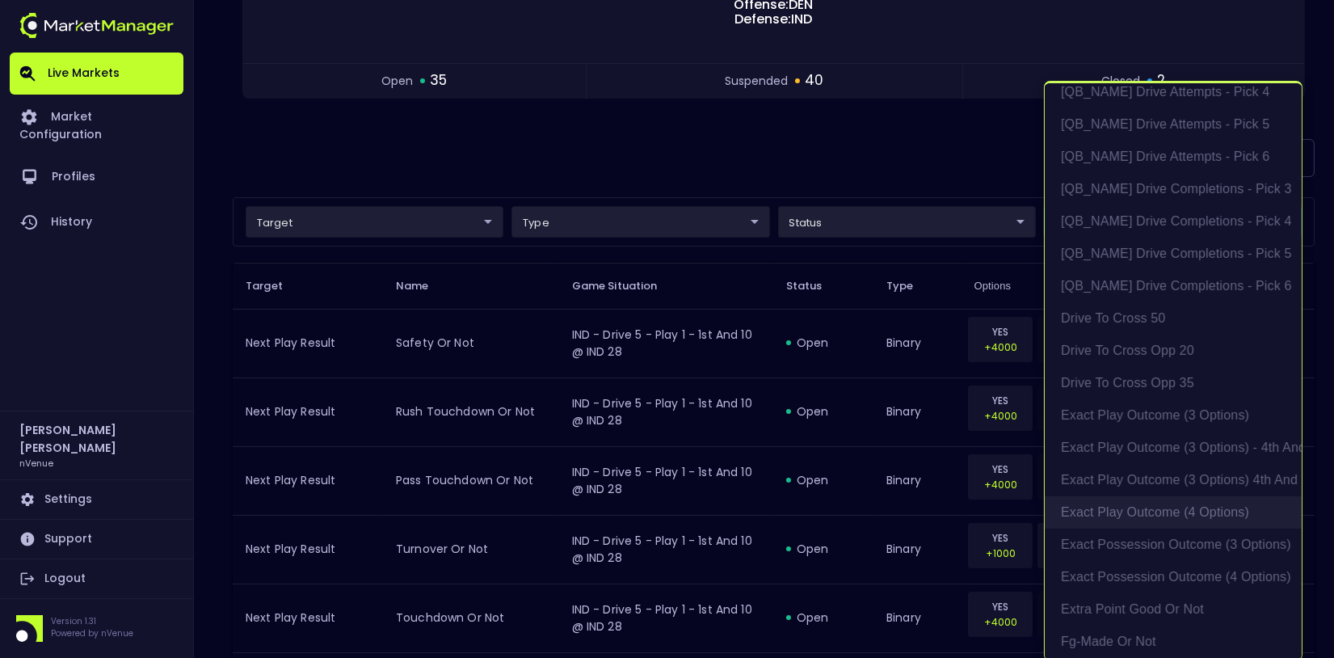
scroll to position [935, 0]
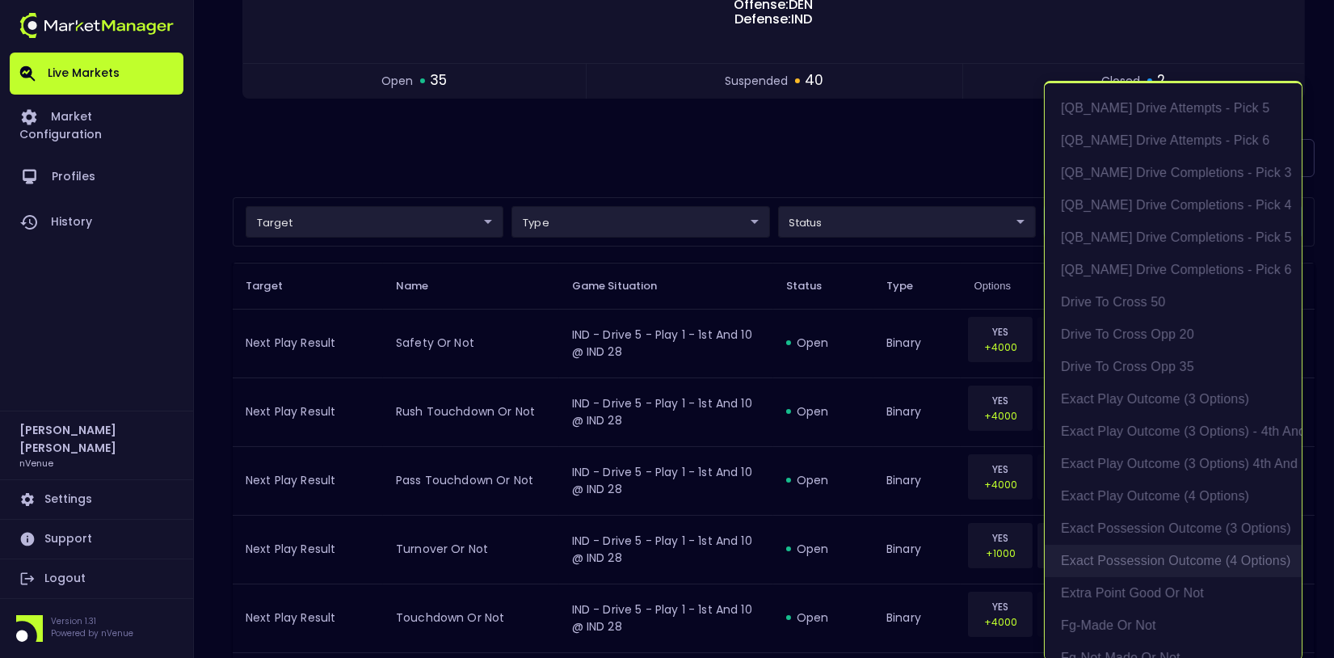
click at [1166, 559] on li "exact possession outcome (4 options)" at bounding box center [1173, 561] width 257 height 32
type input "Possession Result"
type input "group"
type input "exact possession outcome (4 options)"
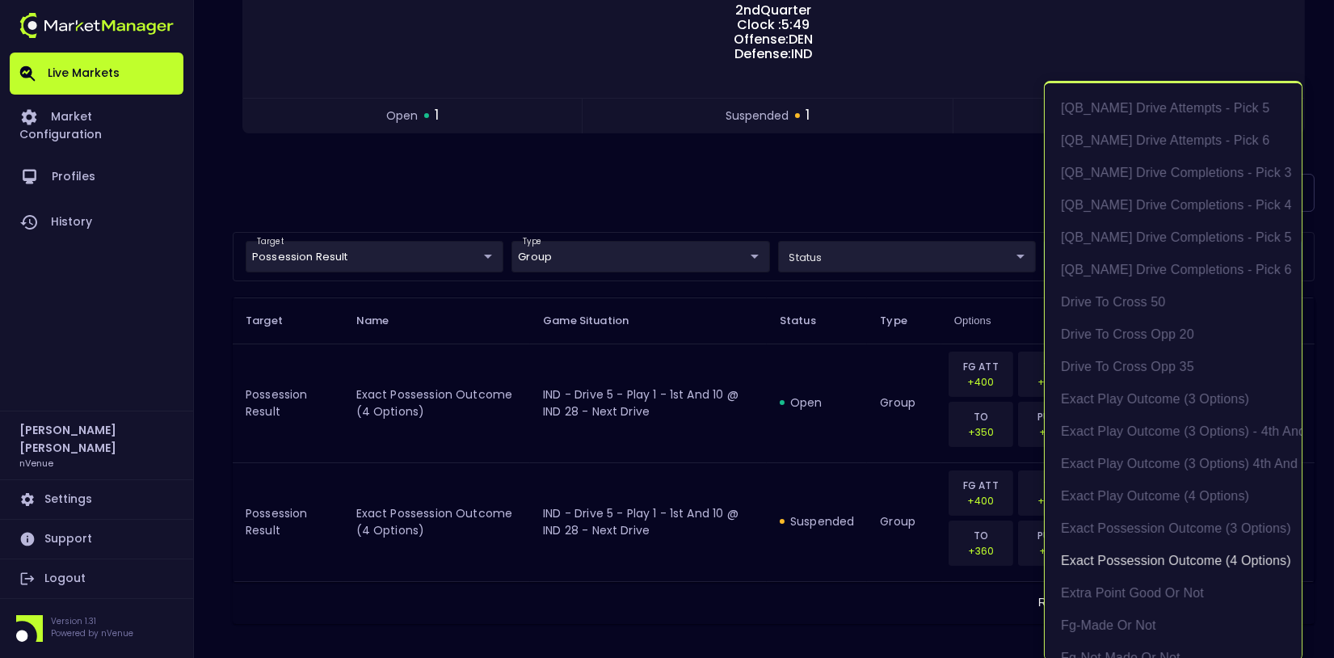
scroll to position [2, 0]
click at [800, 474] on div at bounding box center [667, 329] width 1334 height 658
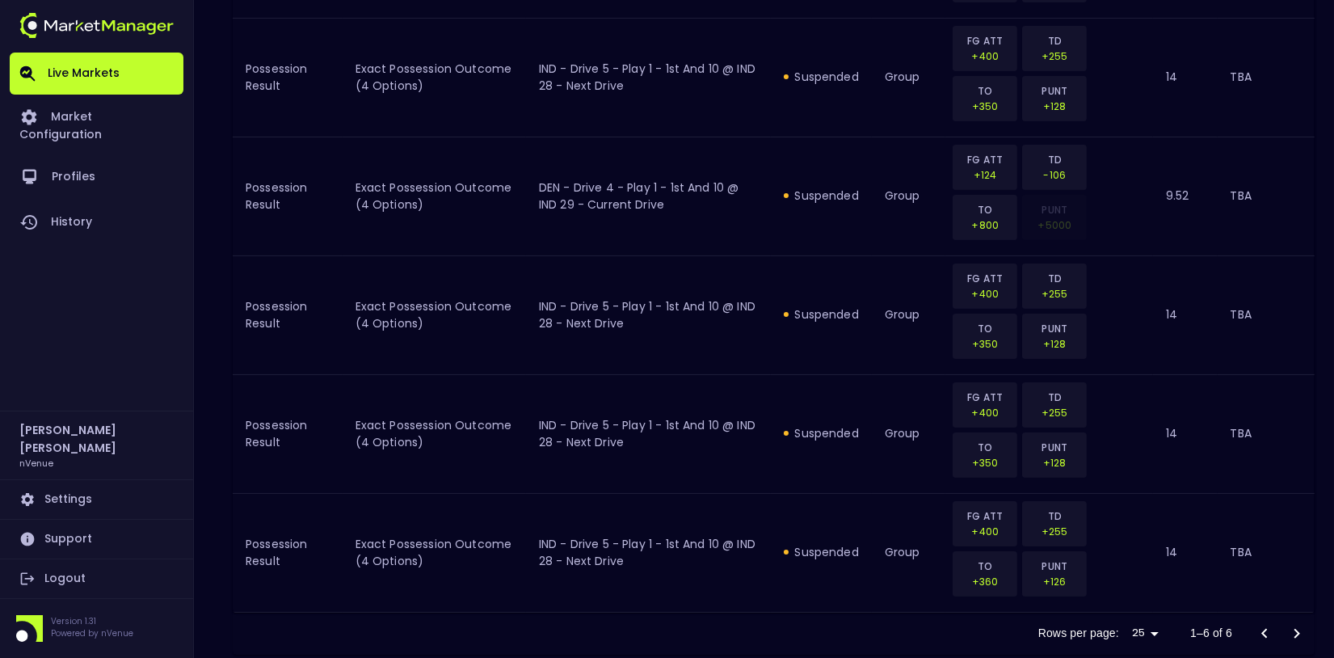
scroll to position [741, 0]
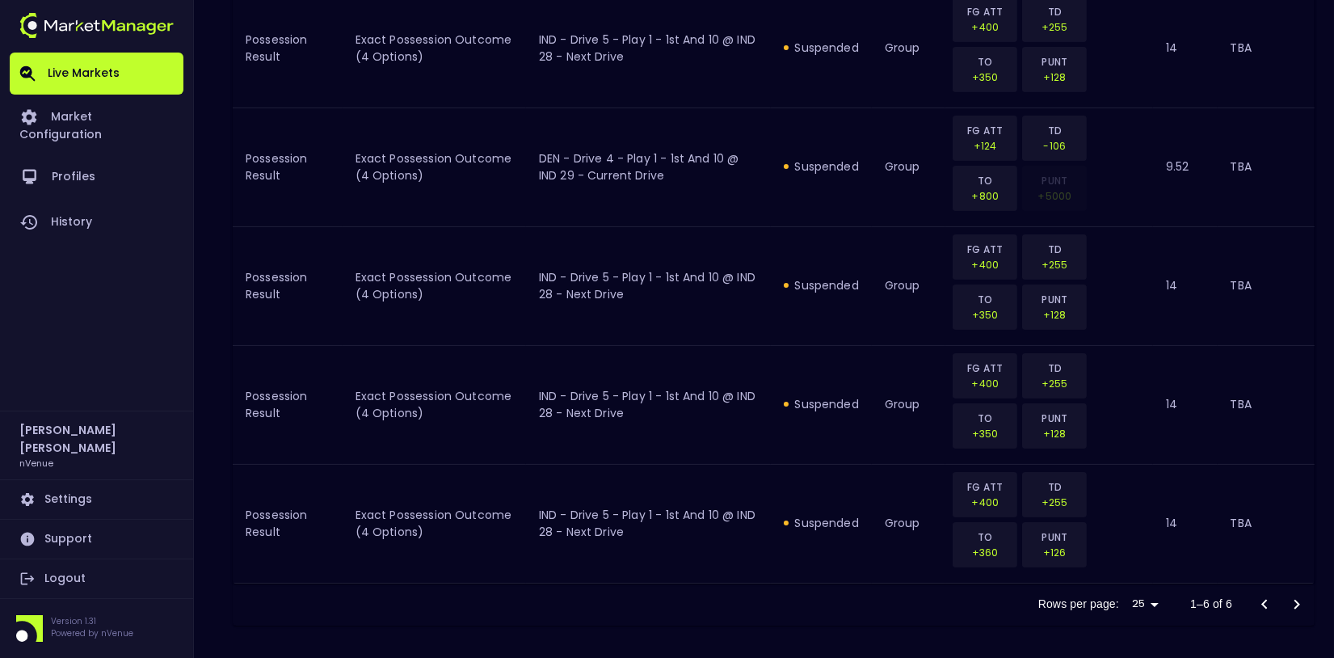
click at [1249, 602] on div at bounding box center [1281, 604] width 65 height 32
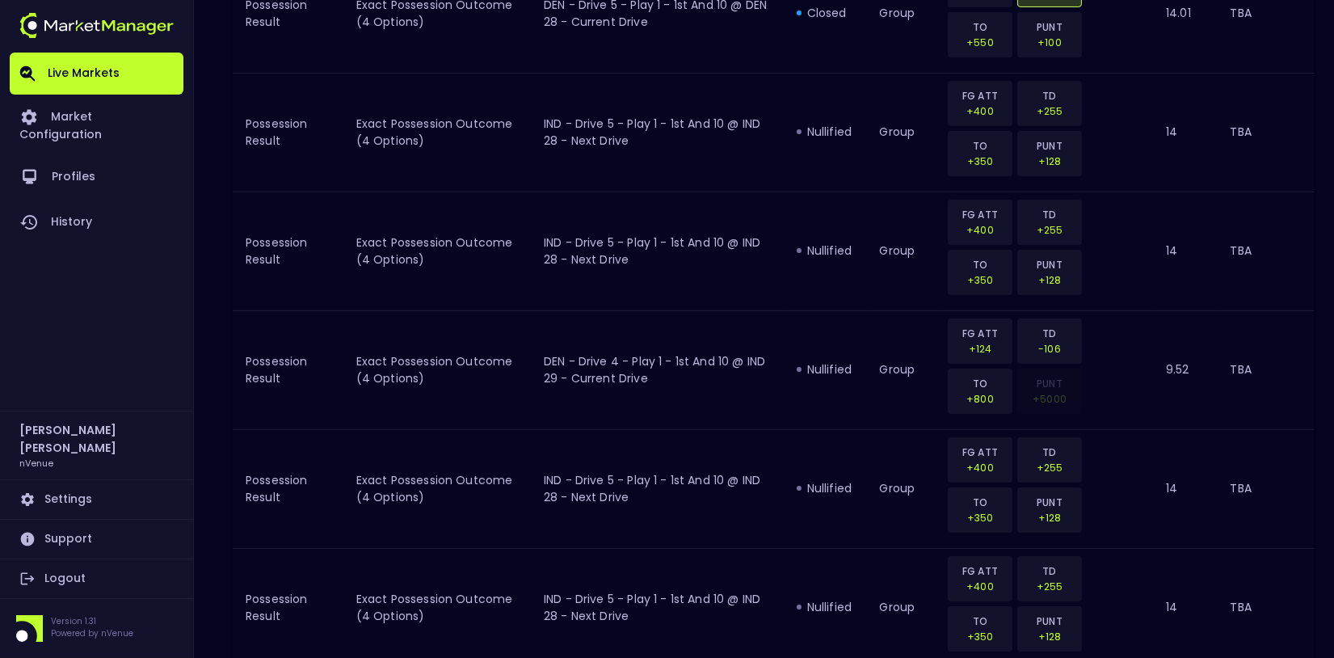
scroll to position [0, 0]
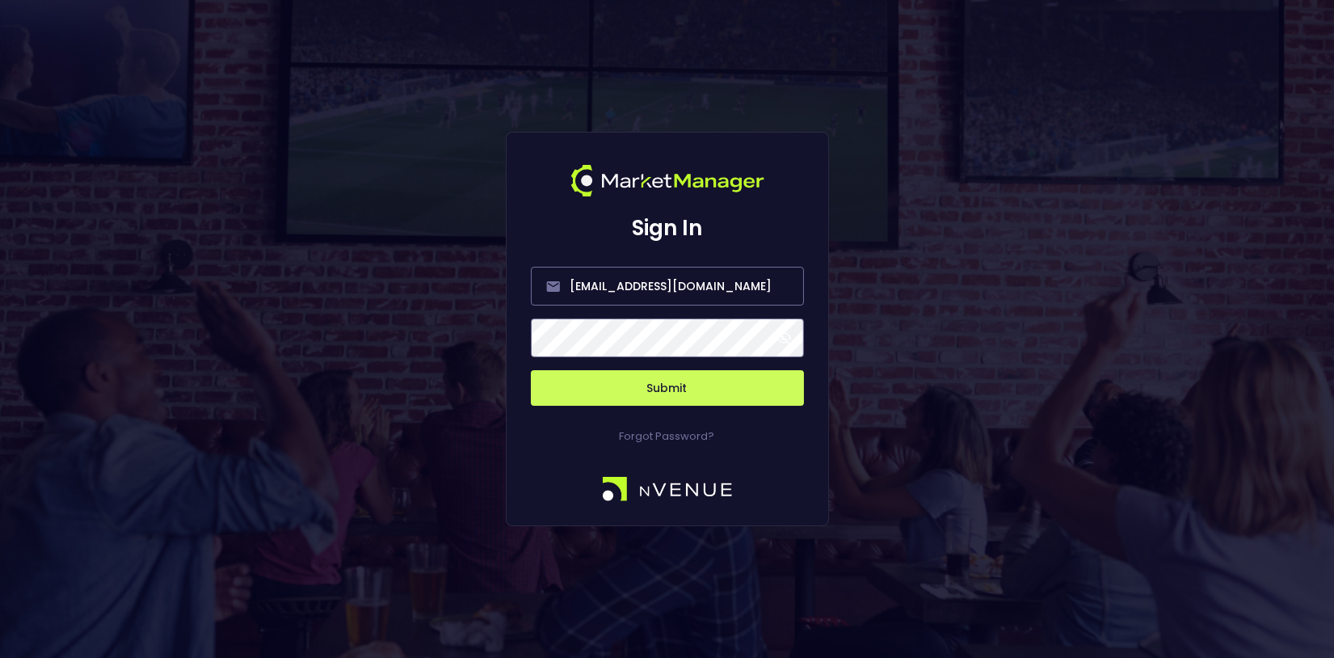
click at [664, 394] on button "Submit" at bounding box center [667, 388] width 273 height 36
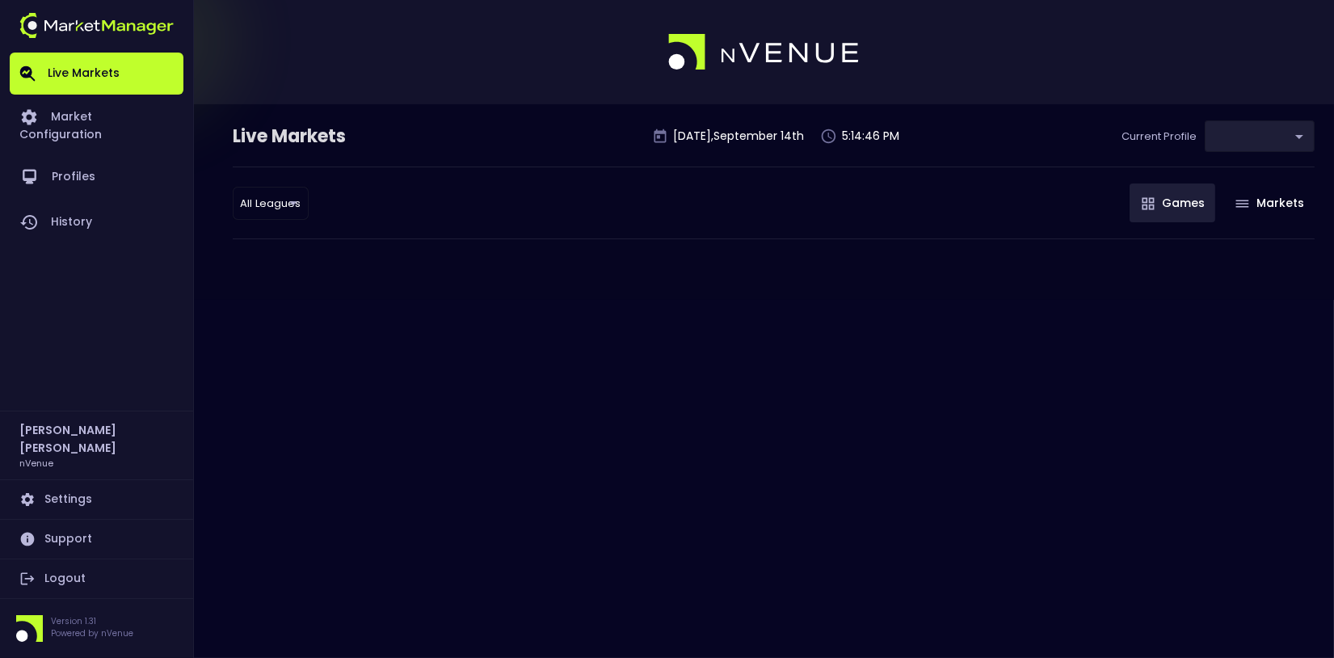
type input "0d810fa5-e353-4d9c-b11d-31f095cae871"
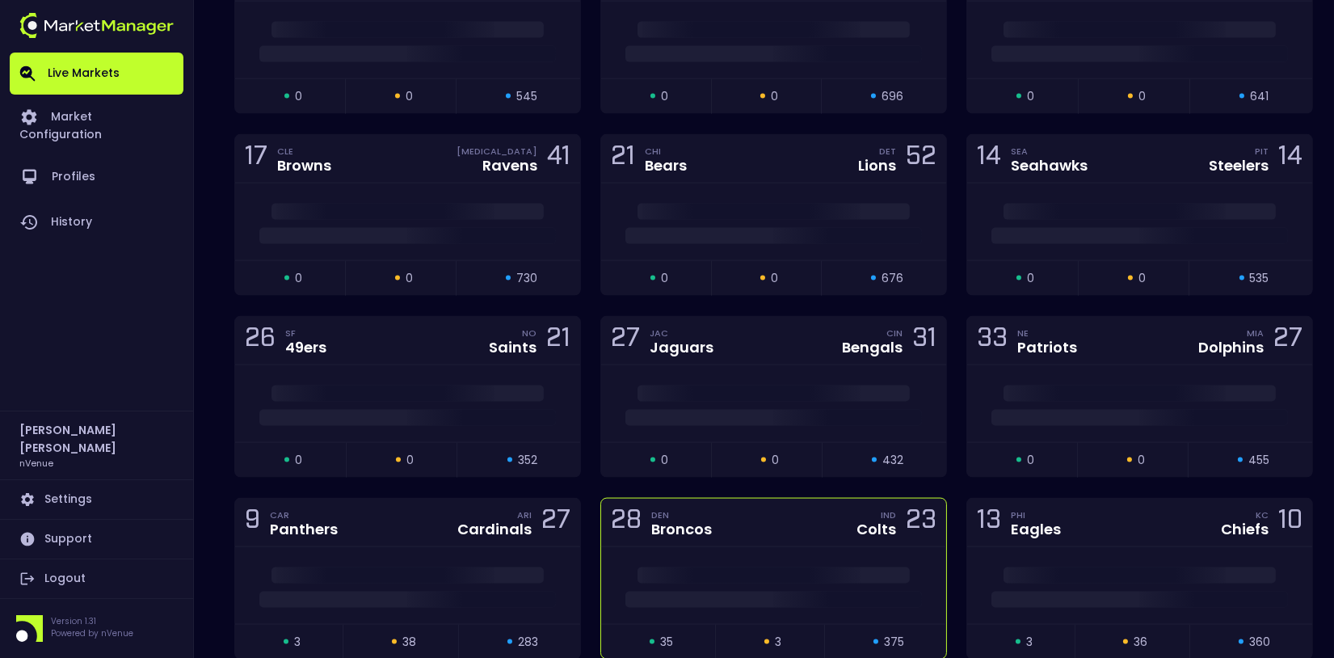
click at [751, 499] on div "28 DEN Broncos IND Colts 23" at bounding box center [773, 523] width 345 height 48
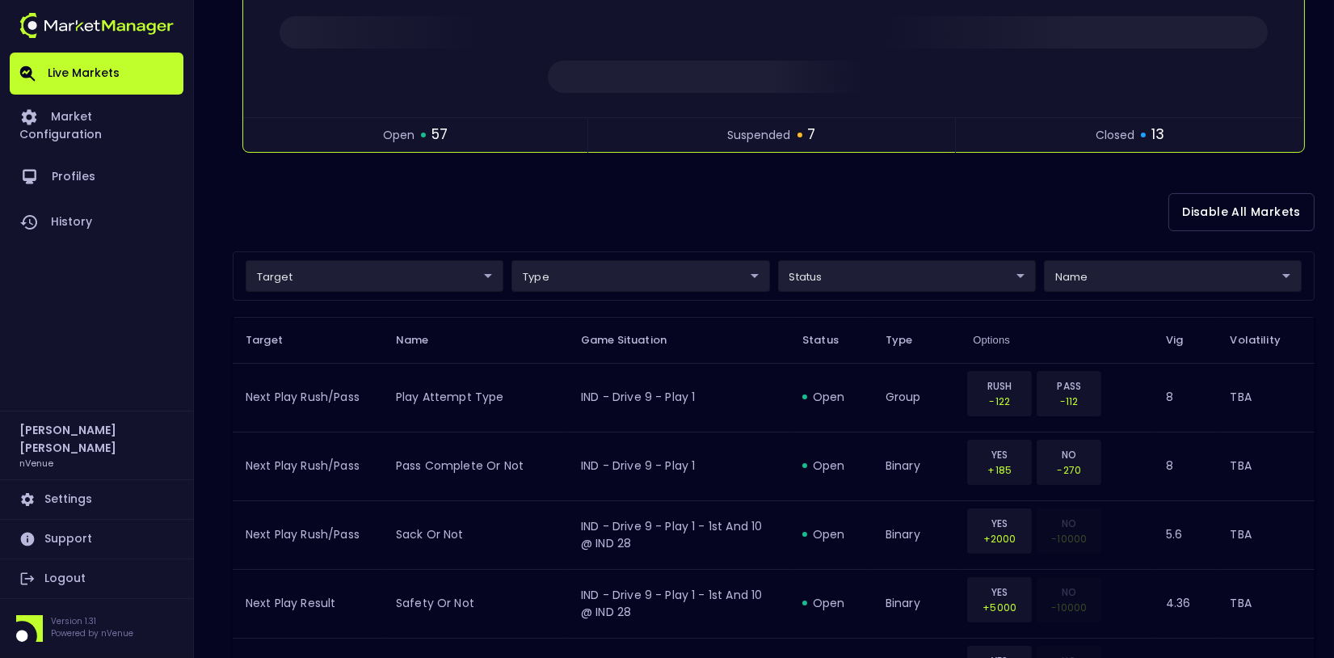
scroll to position [259, 0]
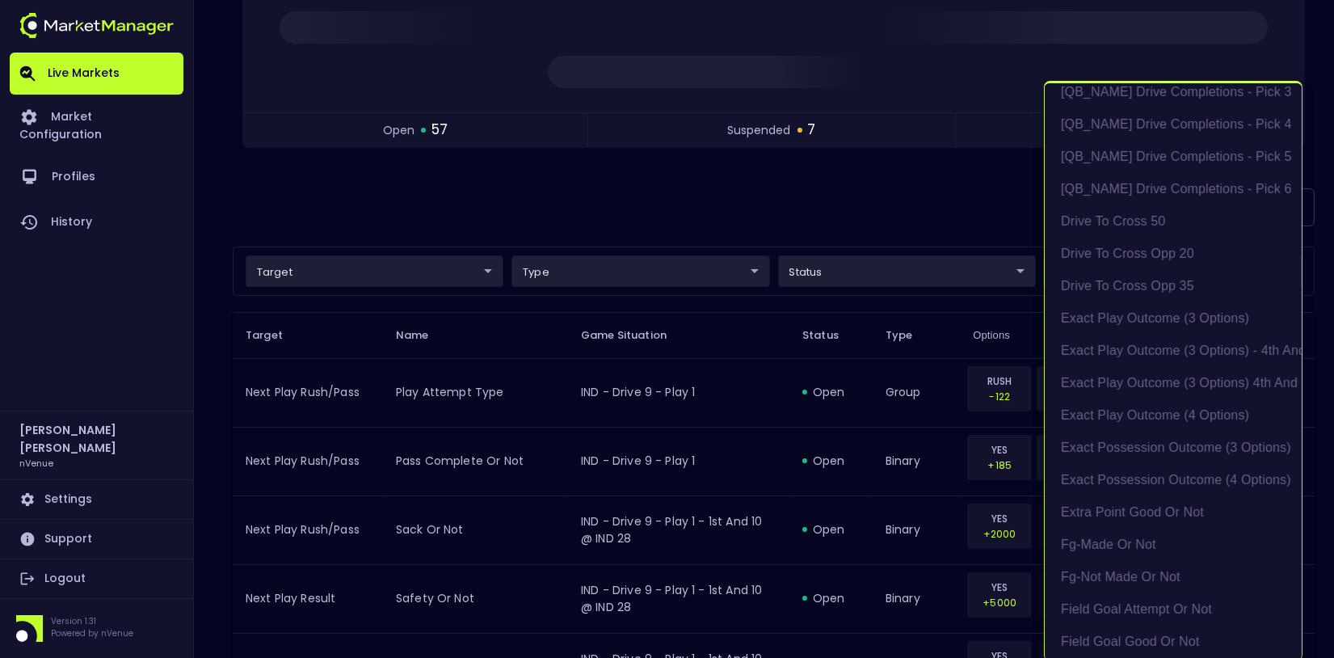
scroll to position [1019, 0]
click at [1128, 470] on li "exact possession outcome (4 options)" at bounding box center [1173, 477] width 257 height 32
type input "Possession Result"
type input "group"
type input "exact possession outcome (4 options)"
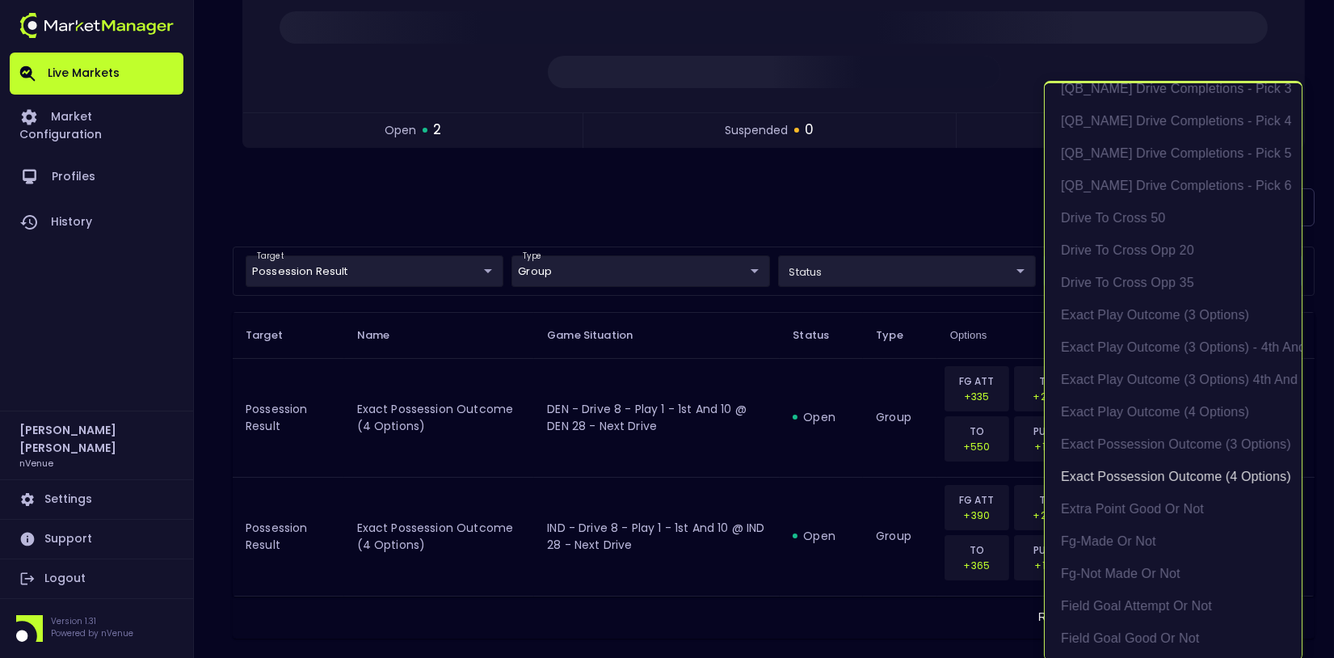
scroll to position [2, 0]
click at [696, 215] on div at bounding box center [667, 329] width 1334 height 658
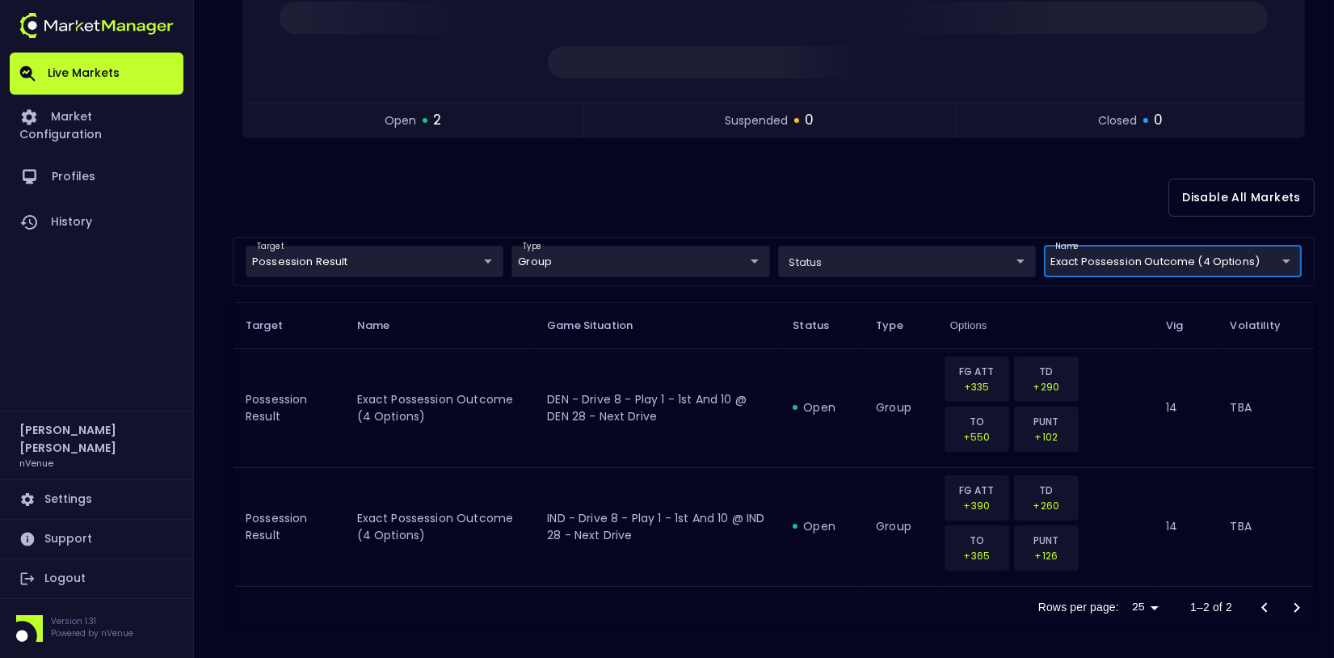
scroll to position [273, 0]
